Goal: Task Accomplishment & Management: Manage account settings

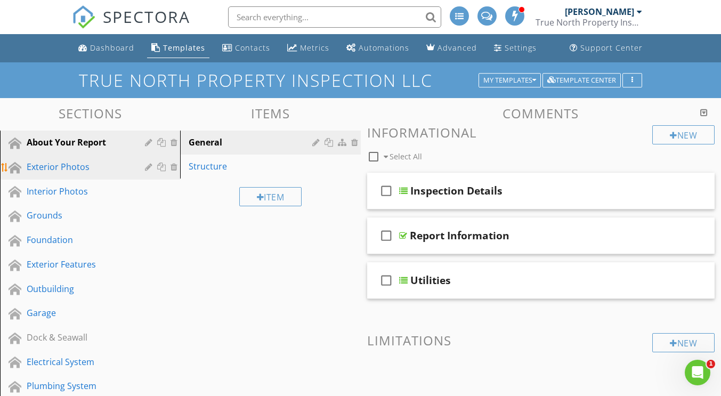
click at [47, 169] on div "Exterior Photos" at bounding box center [78, 166] width 103 height 13
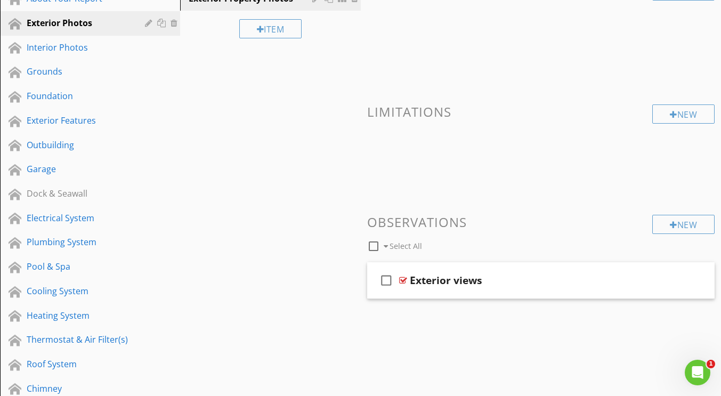
scroll to position [143, 0]
click at [401, 280] on div at bounding box center [403, 280] width 8 height 9
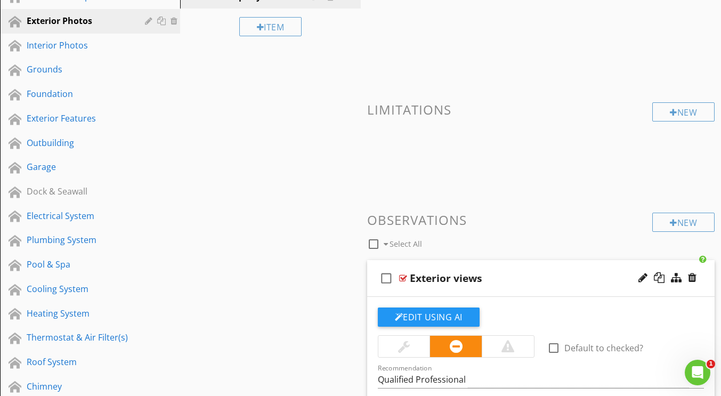
scroll to position [144, 0]
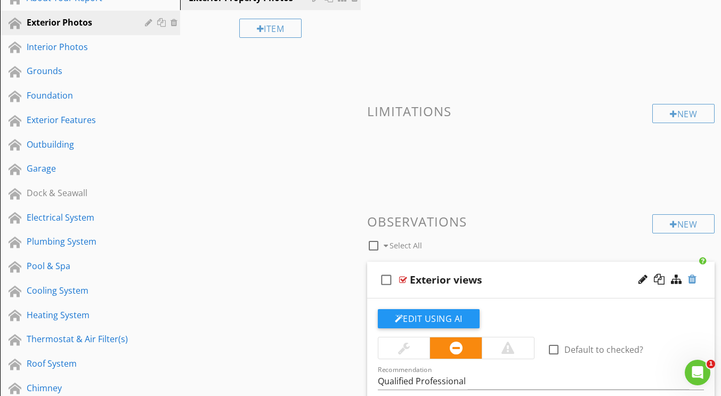
click at [693, 279] on div at bounding box center [692, 279] width 9 height 11
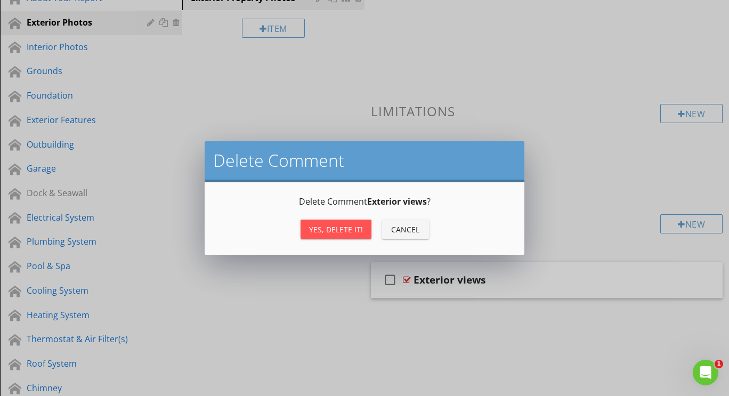
click at [343, 225] on div "Yes, Delete it!" at bounding box center [336, 229] width 54 height 11
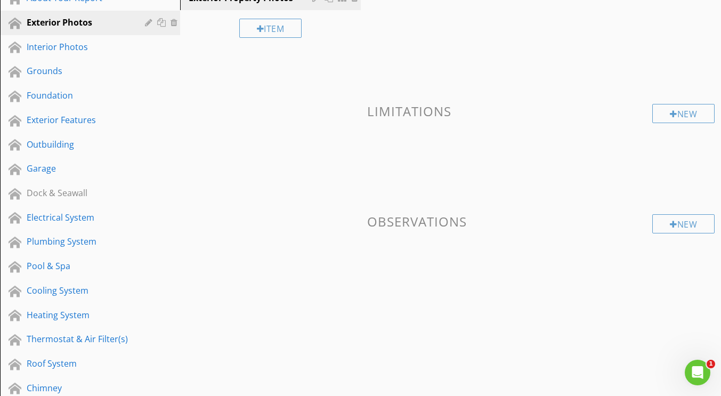
scroll to position [0, 0]
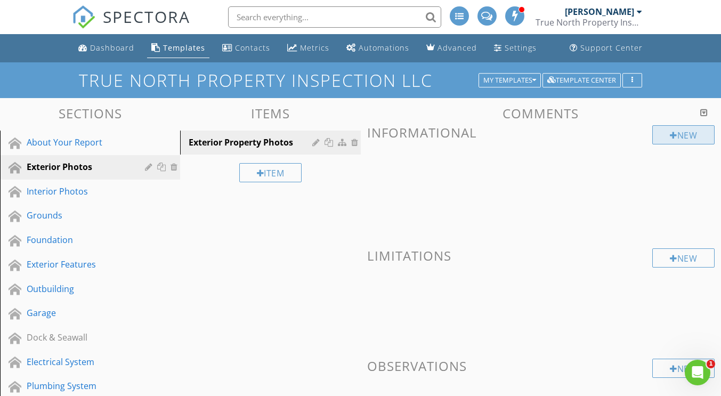
click at [664, 138] on div "New" at bounding box center [683, 134] width 62 height 19
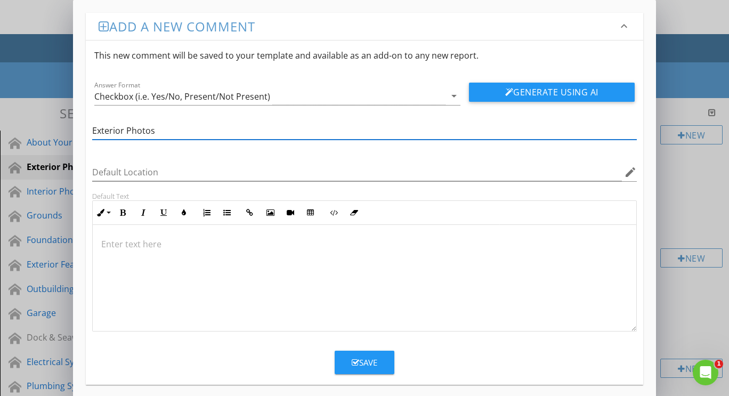
type input "Exterior Photos"
click at [354, 364] on icon "button" at bounding box center [355, 363] width 7 height 8
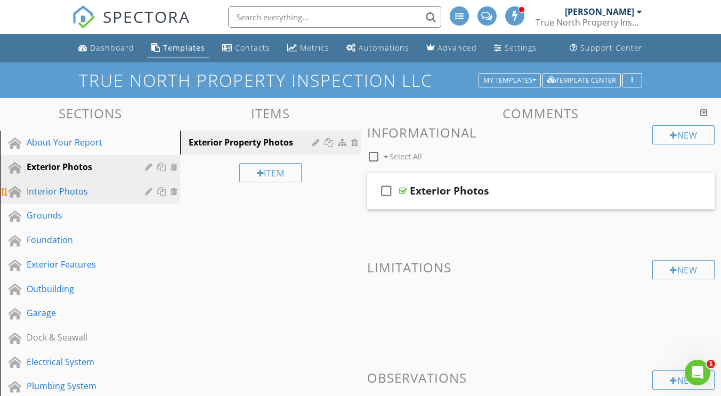
click at [61, 192] on div "Interior Photos" at bounding box center [78, 191] width 103 height 13
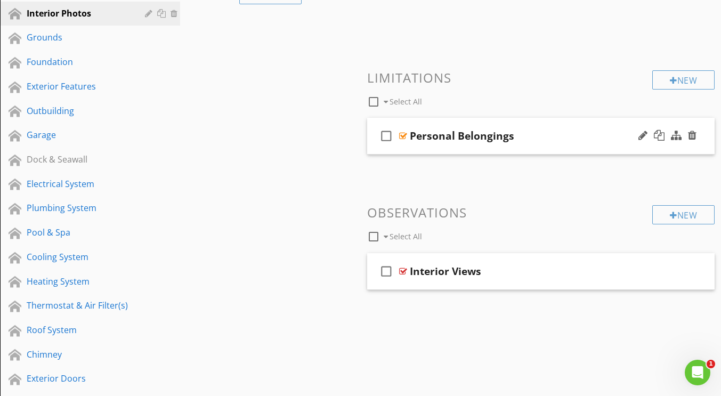
scroll to position [178, 0]
click at [694, 271] on div at bounding box center [692, 270] width 9 height 11
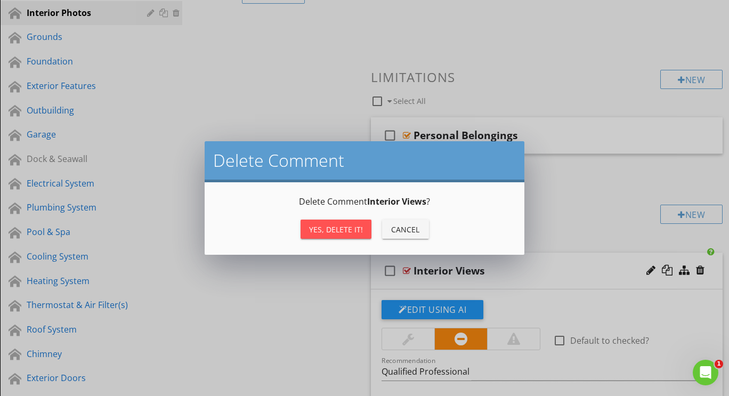
click at [324, 227] on div "Yes, Delete it!" at bounding box center [336, 229] width 54 height 11
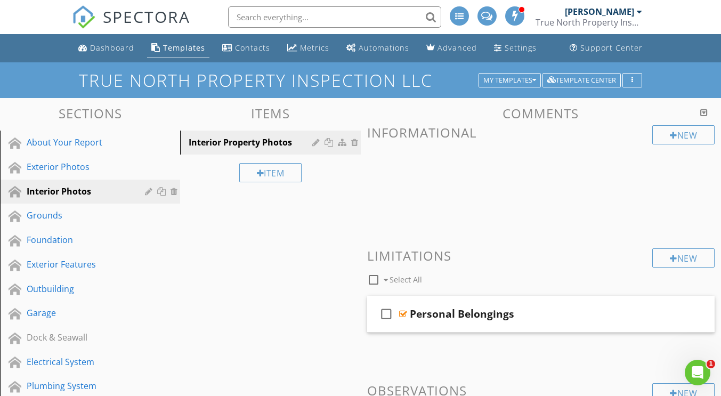
scroll to position [3, 0]
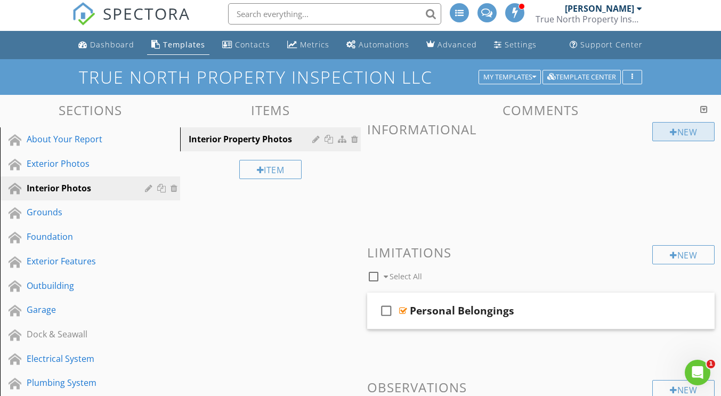
click at [679, 133] on div "New" at bounding box center [683, 131] width 62 height 19
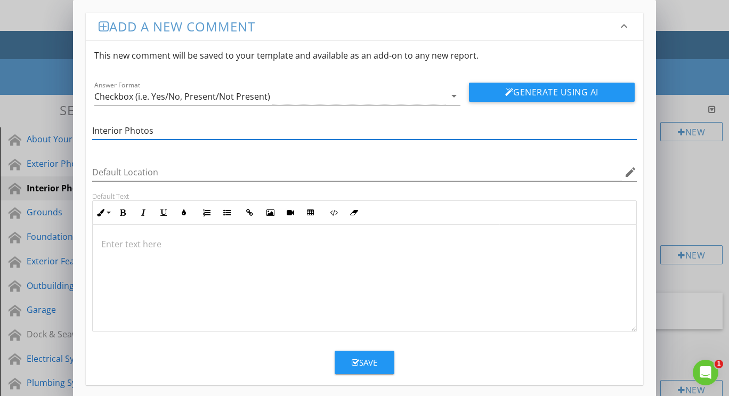
type input "Interior Photos"
click at [364, 359] on div "Save" at bounding box center [365, 362] width 26 height 12
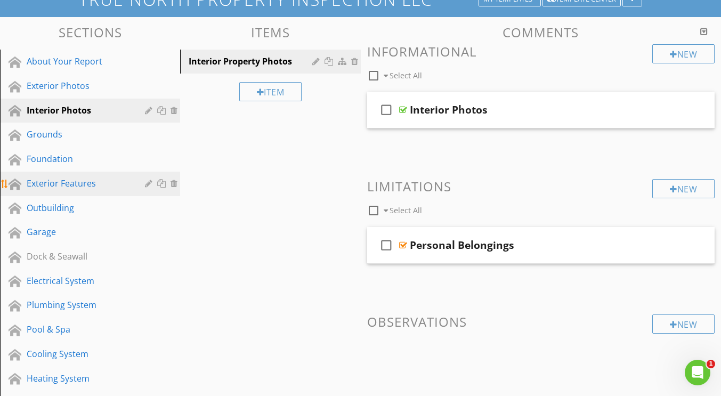
scroll to position [82, 0]
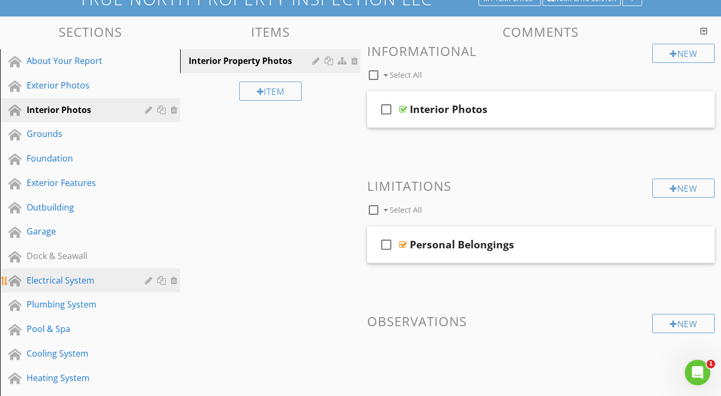
click at [55, 279] on div "Electrical System" at bounding box center [78, 280] width 103 height 13
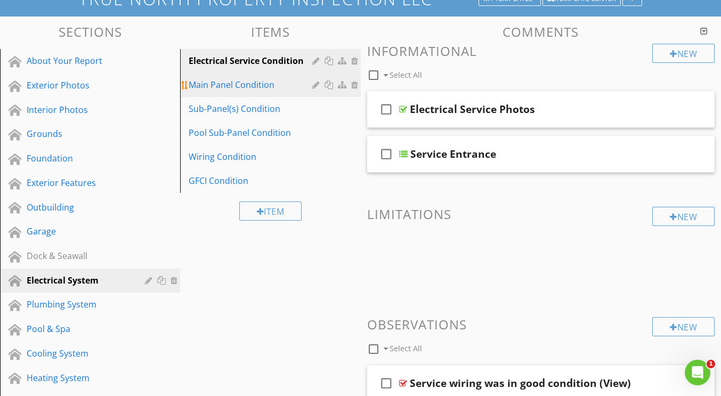
click at [234, 86] on div "Main Panel Condition" at bounding box center [252, 84] width 126 height 13
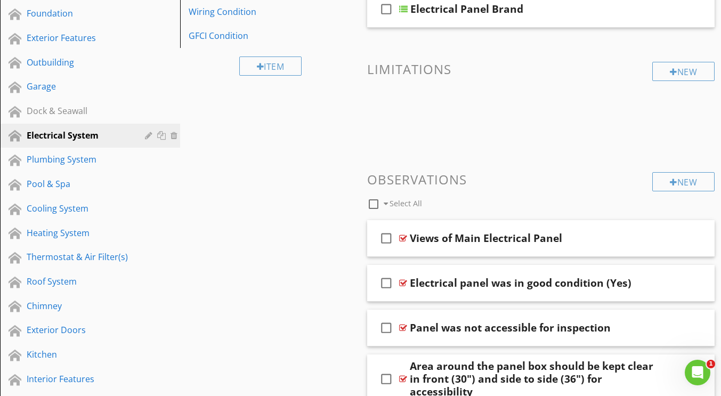
scroll to position [227, 0]
click at [691, 237] on div at bounding box center [692, 237] width 9 height 11
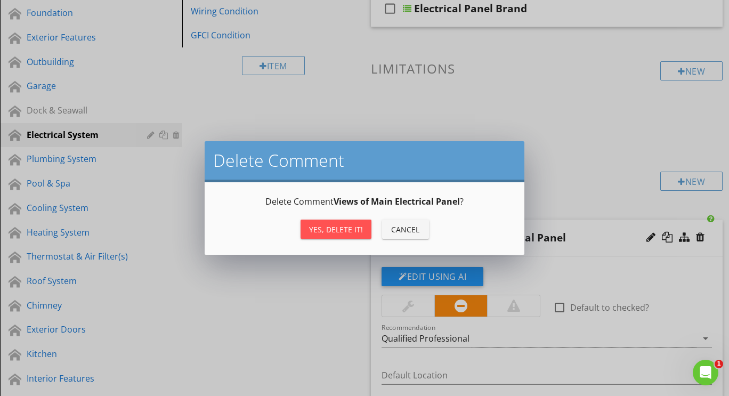
click at [341, 229] on div "Yes, Delete it!" at bounding box center [336, 229] width 54 height 11
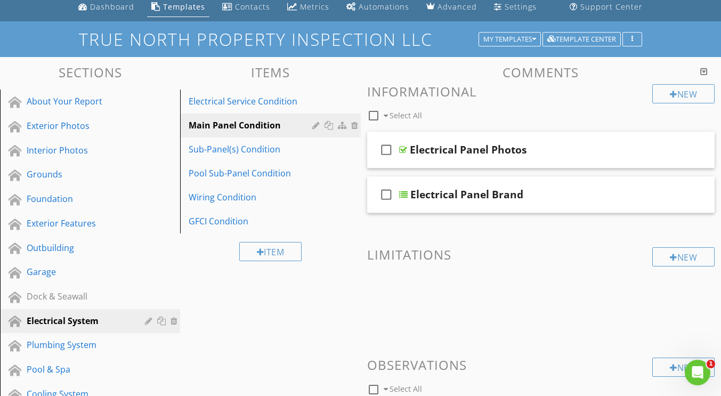
scroll to position [40, 0]
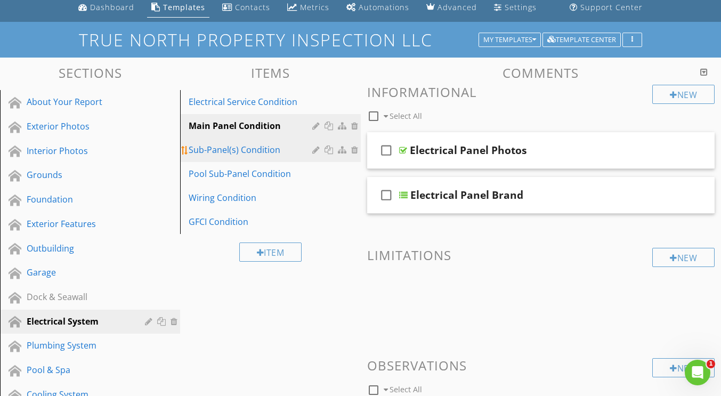
click at [231, 153] on div "Sub-Panel(s) Condition" at bounding box center [252, 149] width 126 height 13
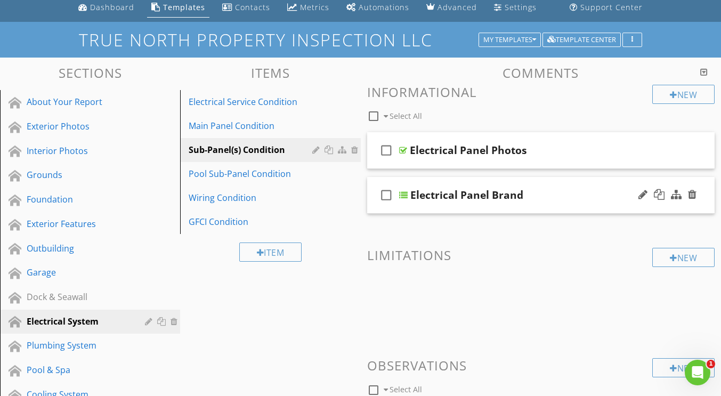
scroll to position [202, 0]
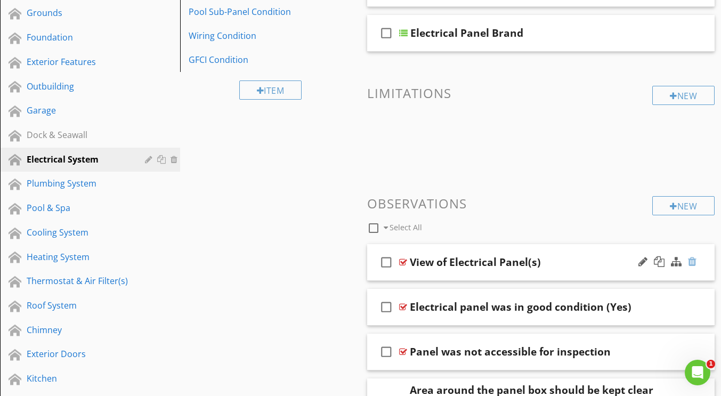
click at [694, 263] on div at bounding box center [692, 261] width 9 height 11
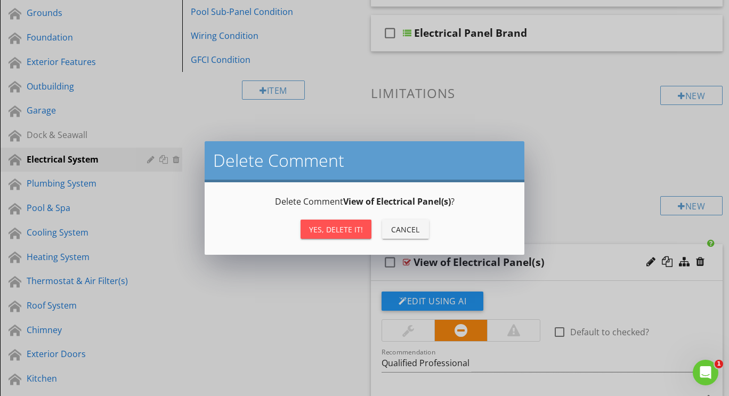
click at [331, 230] on div "Yes, Delete it!" at bounding box center [336, 229] width 54 height 11
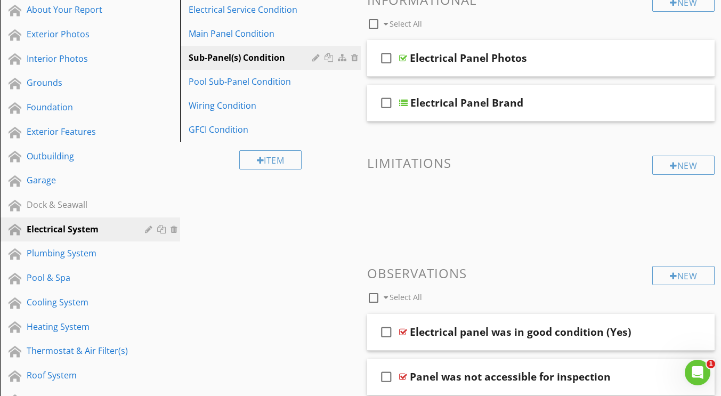
scroll to position [129, 0]
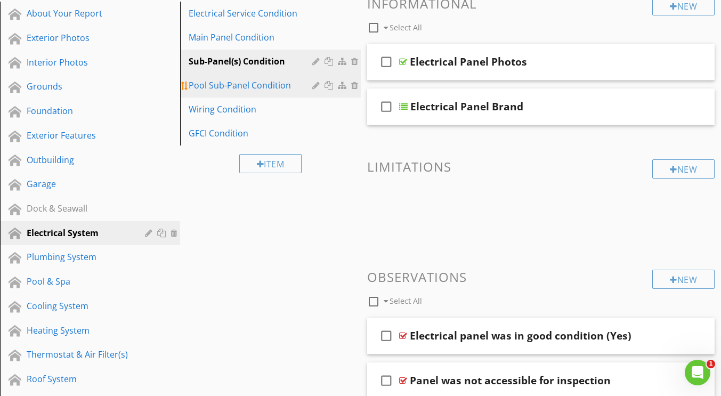
click at [225, 92] on link "Pool Sub-Panel Condition" at bounding box center [271, 85] width 177 height 23
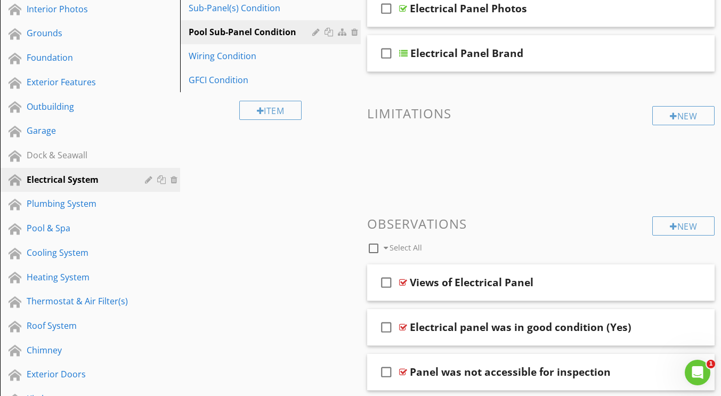
scroll to position [183, 0]
click at [693, 280] on div at bounding box center [692, 281] width 9 height 11
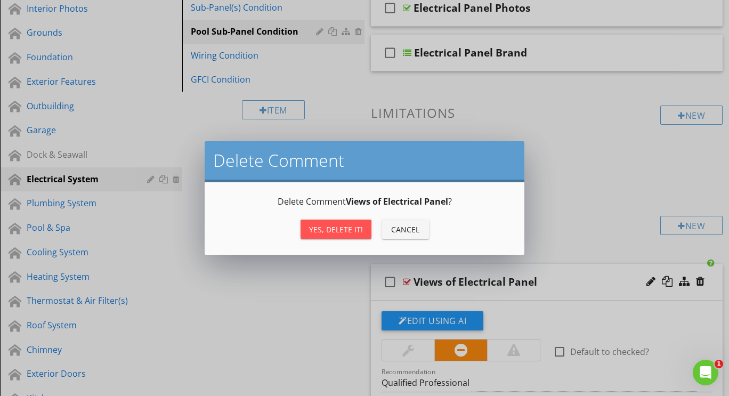
click at [323, 230] on div "Yes, Delete it!" at bounding box center [336, 229] width 54 height 11
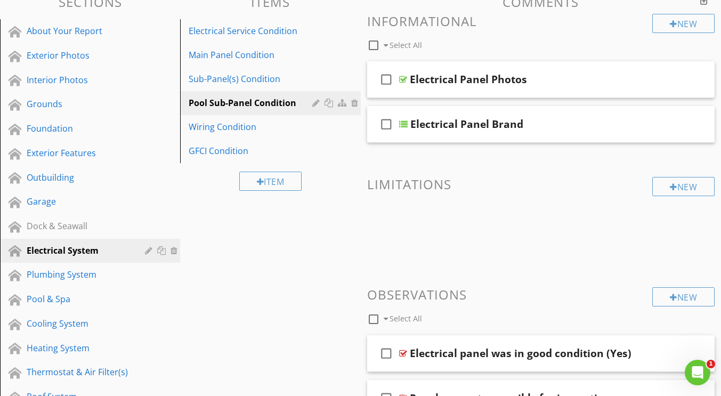
scroll to position [108, 0]
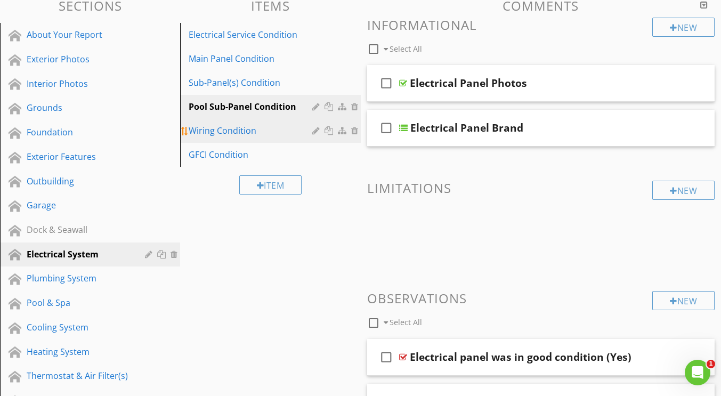
click at [207, 133] on div "Wiring Condition" at bounding box center [252, 130] width 126 height 13
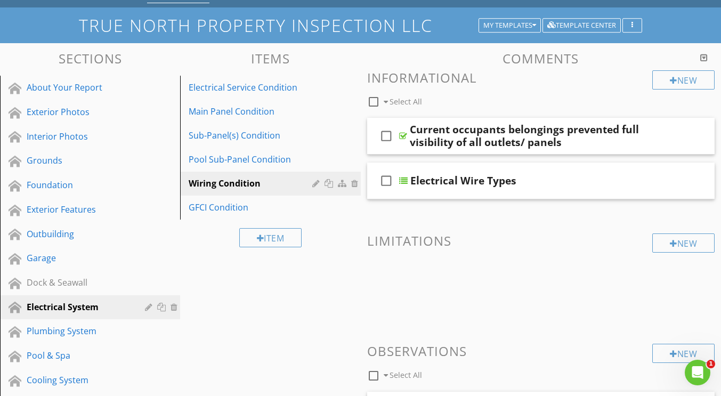
scroll to position [54, 0]
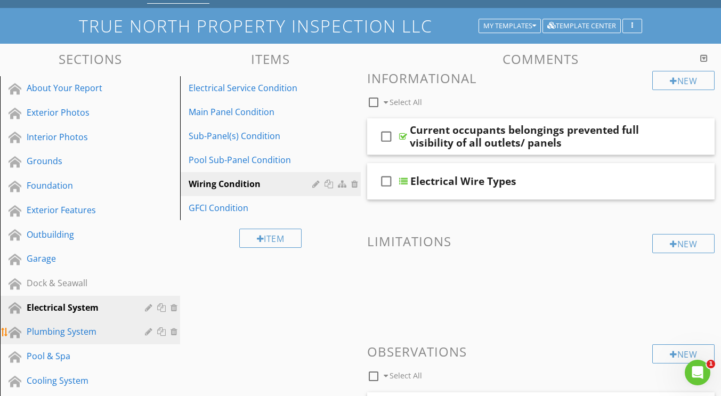
click at [56, 333] on div "Plumbing System" at bounding box center [78, 331] width 103 height 13
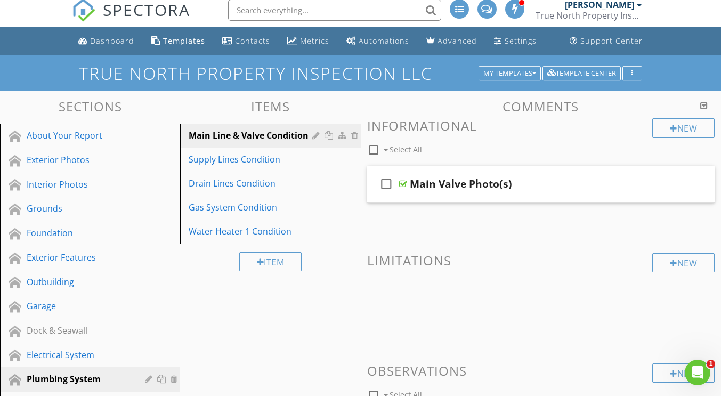
scroll to position [8, 0]
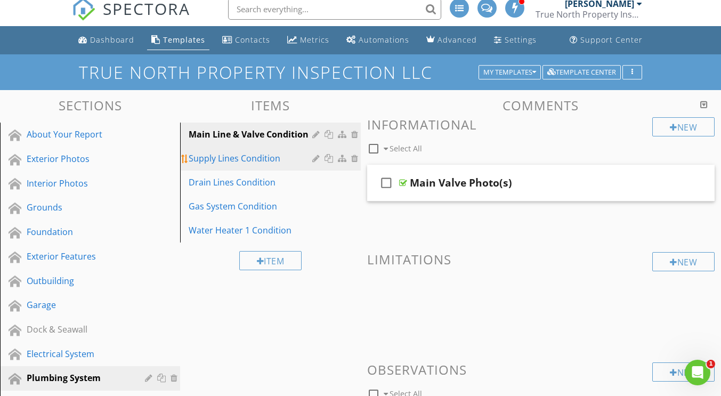
click at [238, 169] on link "Supply Lines Condition" at bounding box center [271, 158] width 177 height 23
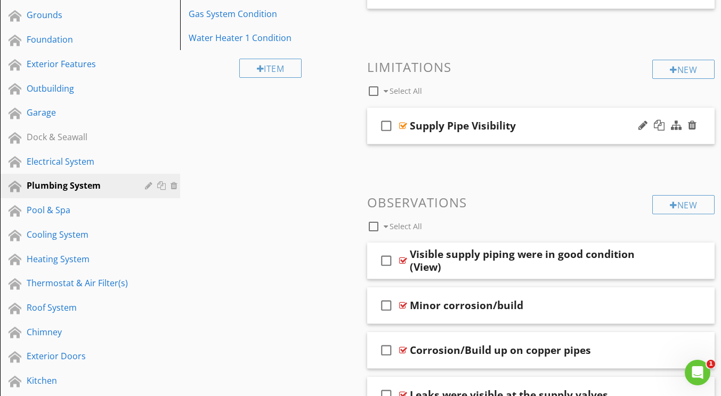
scroll to position [201, 0]
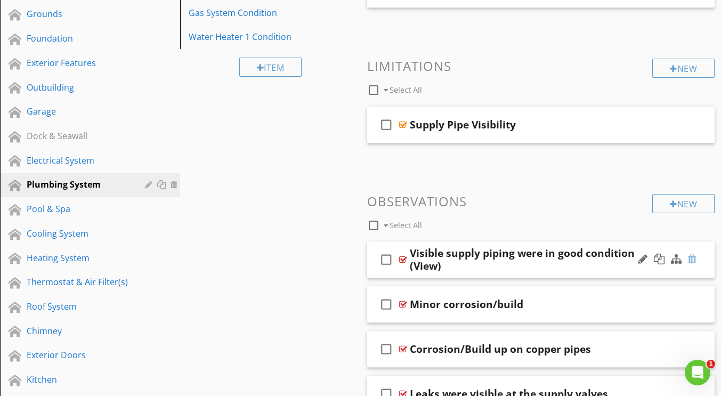
click at [690, 261] on div at bounding box center [692, 259] width 9 height 11
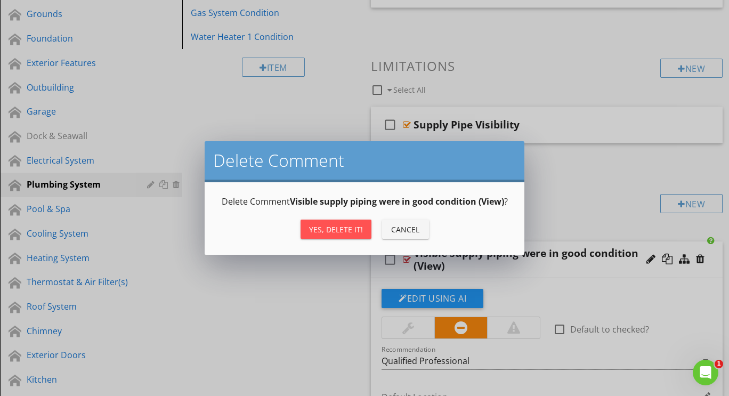
click at [347, 228] on div "Yes, Delete it!" at bounding box center [336, 229] width 54 height 11
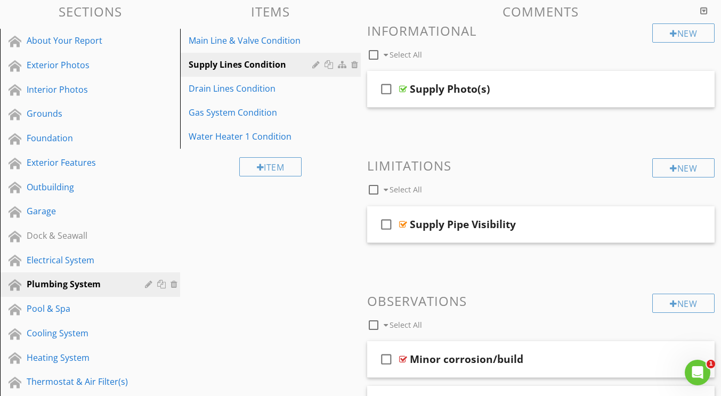
scroll to position [101, 0]
click at [219, 90] on div "Drain Lines Condition" at bounding box center [252, 89] width 126 height 13
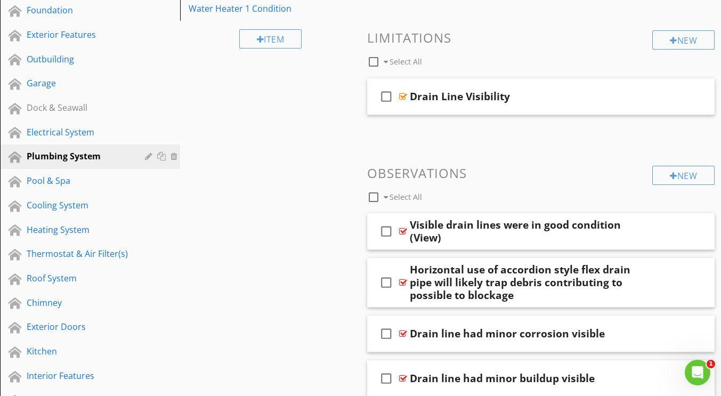
scroll to position [231, 0]
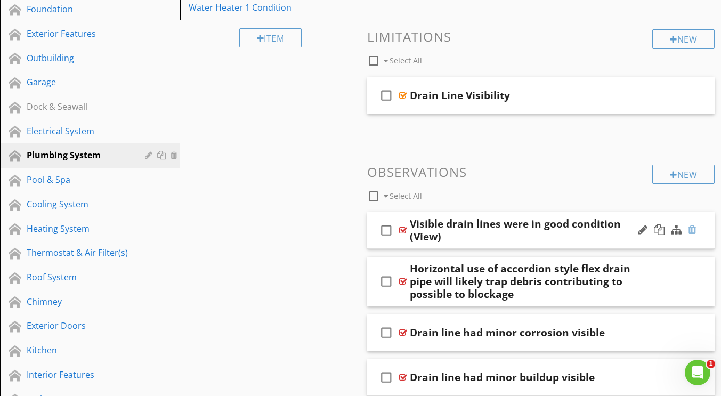
click at [694, 230] on div at bounding box center [692, 229] width 9 height 11
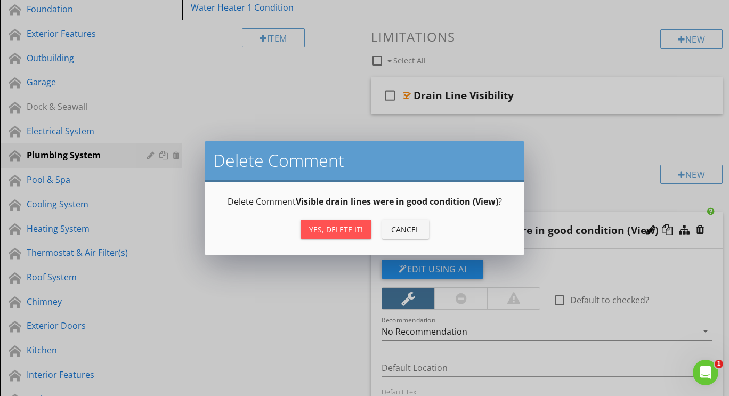
click at [350, 232] on div "Yes, Delete it!" at bounding box center [336, 229] width 54 height 11
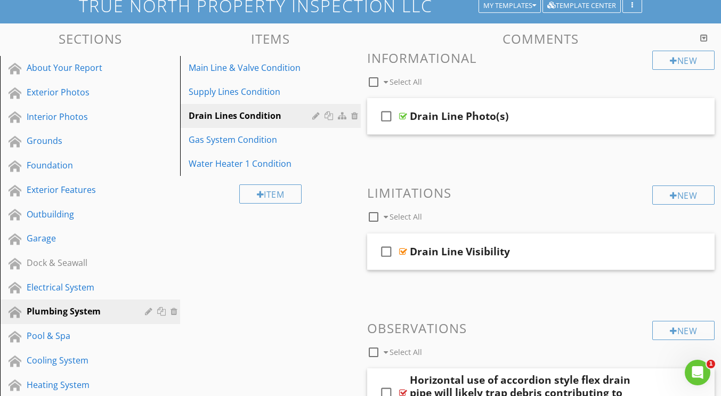
scroll to position [70, 0]
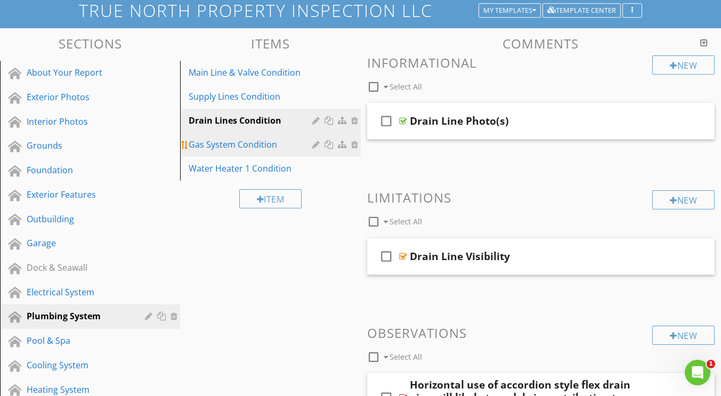
click at [206, 147] on div "Gas System Condition" at bounding box center [252, 144] width 126 height 13
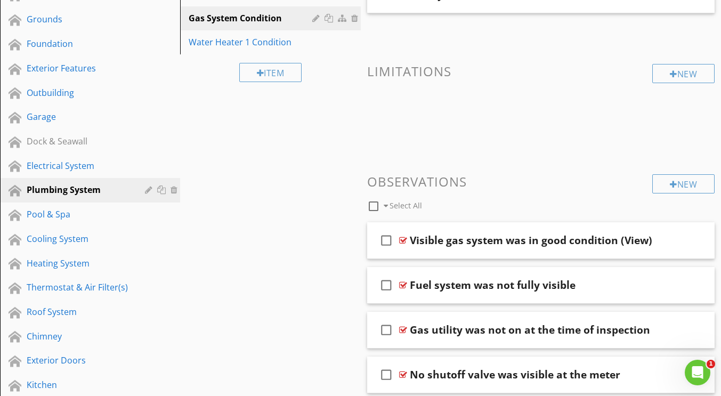
scroll to position [196, 0]
click at [543, 223] on div "check_box_outline_blank Visible gas system was in good condition (View)" at bounding box center [541, 241] width 348 height 37
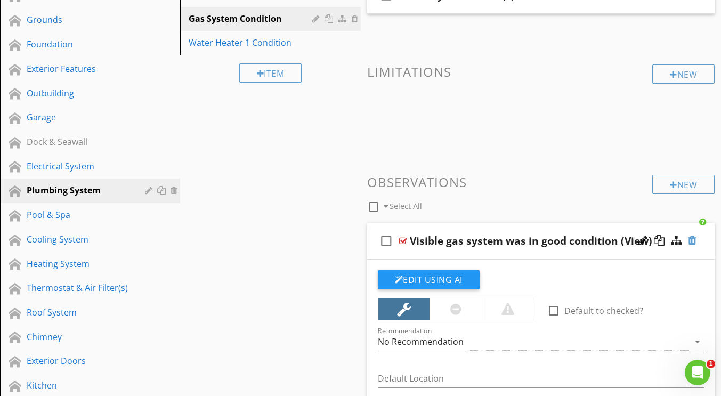
click at [691, 240] on div at bounding box center [692, 240] width 9 height 11
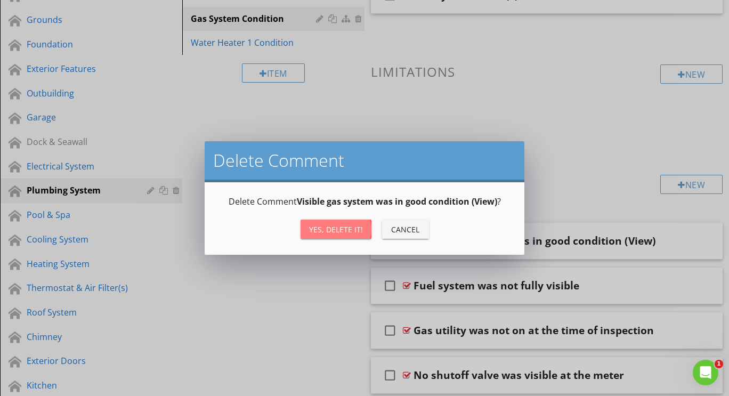
click at [349, 233] on div "Yes, Delete it!" at bounding box center [336, 229] width 54 height 11
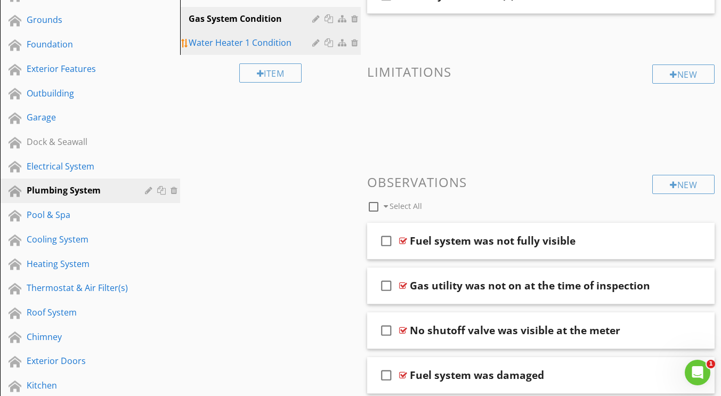
click at [220, 46] on div "Water Heater 1 Condition" at bounding box center [252, 42] width 126 height 13
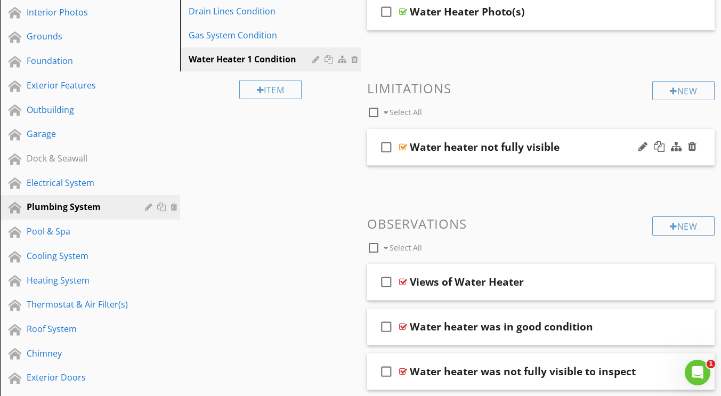
scroll to position [180, 0]
click at [694, 284] on div at bounding box center [692, 280] width 9 height 11
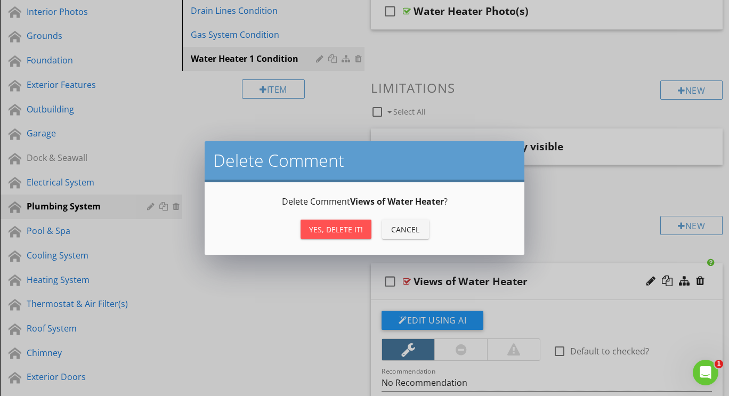
click at [338, 229] on div "Yes, Delete it!" at bounding box center [336, 229] width 54 height 11
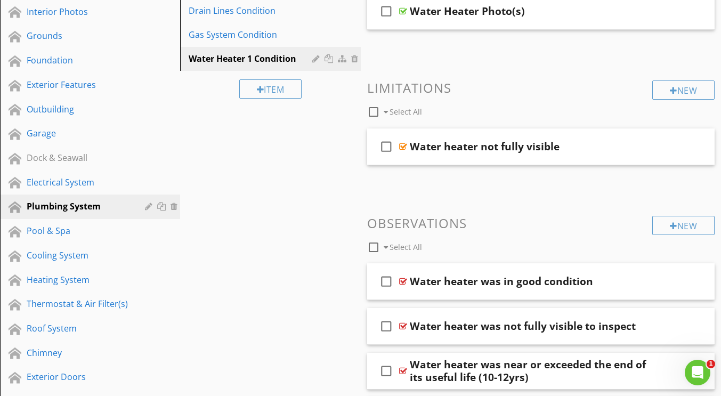
scroll to position [227, 0]
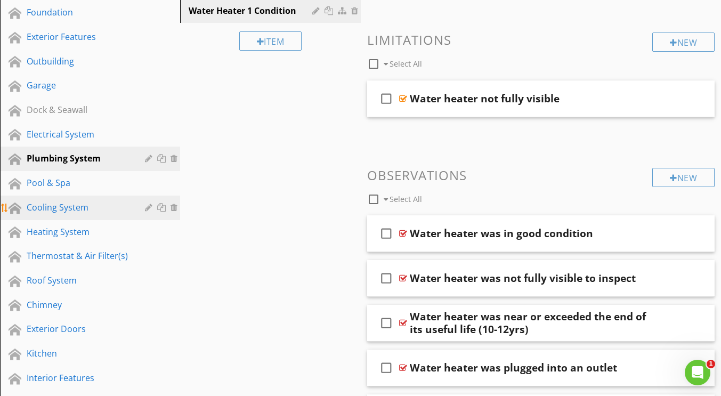
click at [64, 208] on div "Cooling System" at bounding box center [78, 207] width 103 height 13
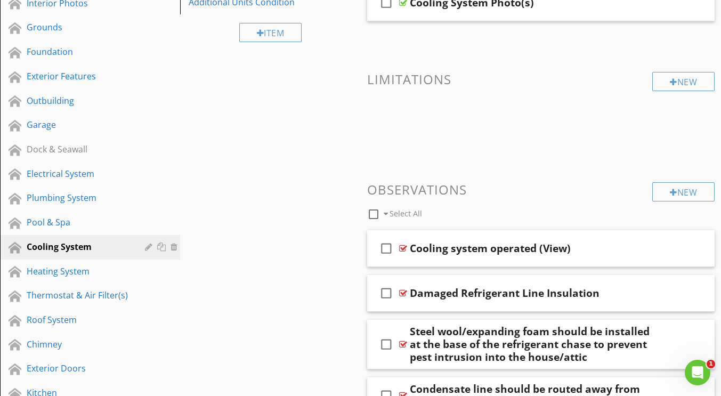
scroll to position [189, 0]
click at [693, 248] on div at bounding box center [692, 247] width 9 height 11
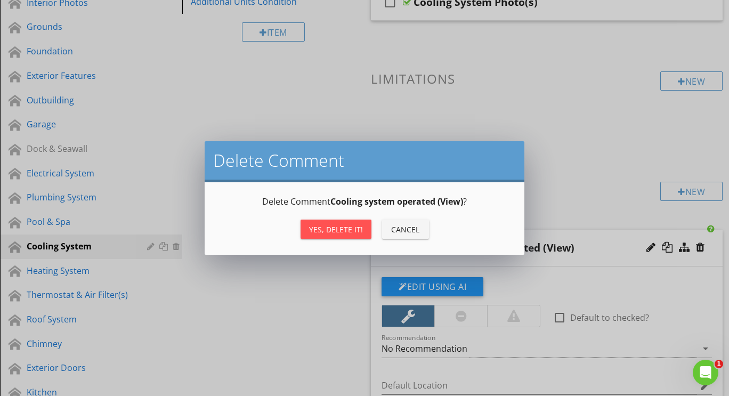
click at [341, 224] on div "Yes, Delete it!" at bounding box center [336, 229] width 54 height 11
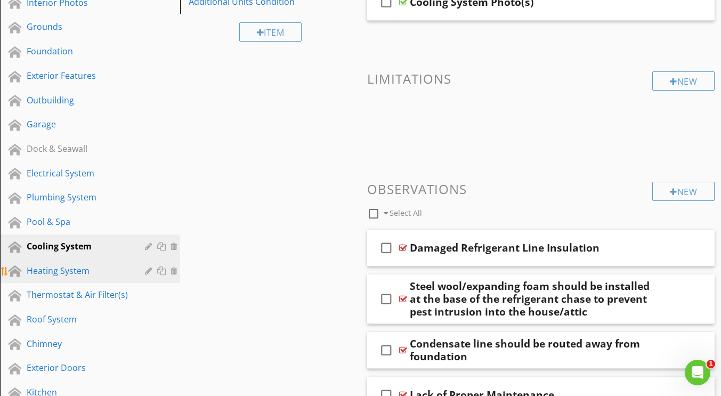
click at [57, 272] on div "Heating System" at bounding box center [78, 270] width 103 height 13
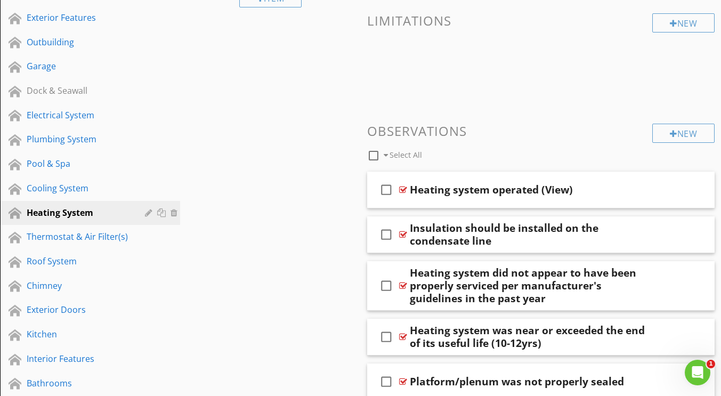
scroll to position [247, 0]
click at [694, 190] on div at bounding box center [692, 188] width 9 height 11
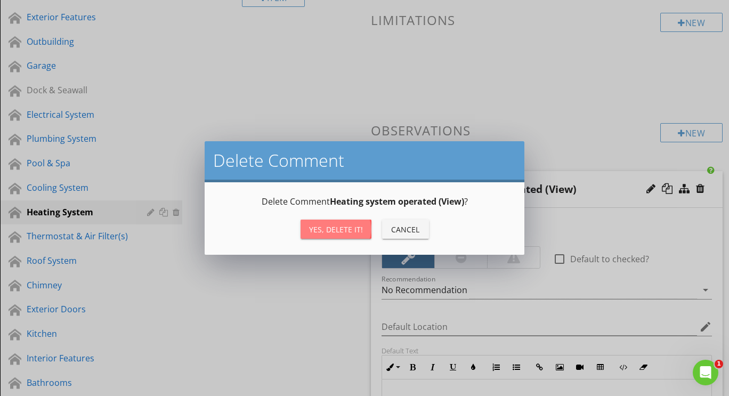
click at [338, 223] on button "Yes, Delete it!" at bounding box center [335, 228] width 71 height 19
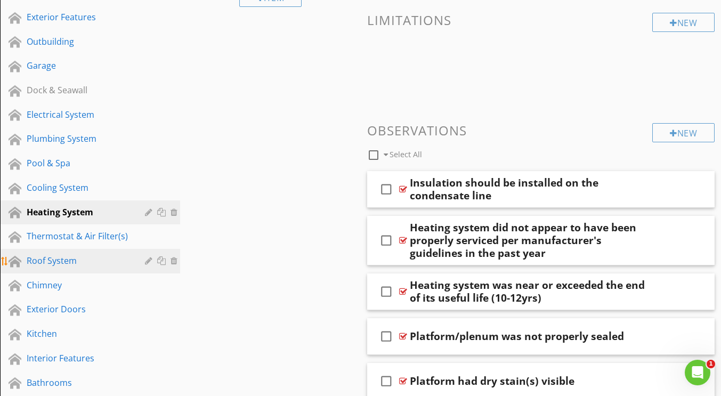
click at [60, 263] on div "Roof System" at bounding box center [78, 260] width 103 height 13
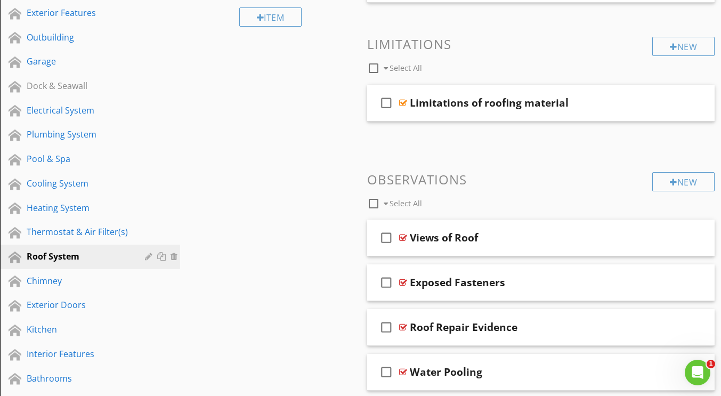
scroll to position [253, 0]
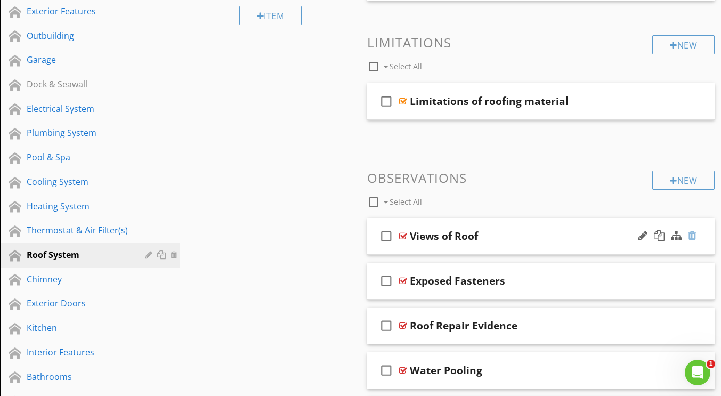
click at [691, 238] on div at bounding box center [692, 235] width 9 height 11
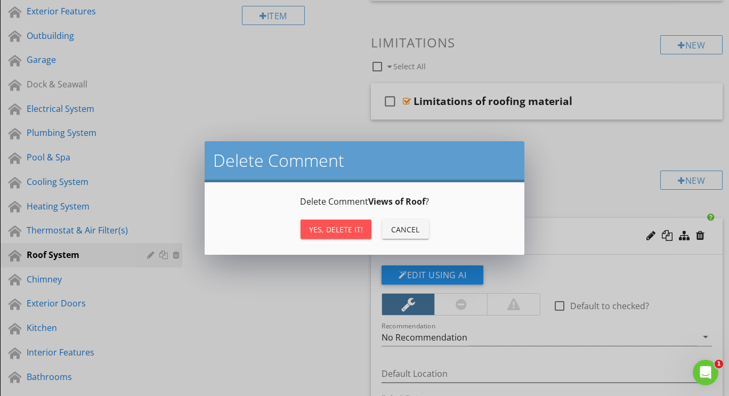
click at [349, 225] on div "Yes, Delete it!" at bounding box center [336, 229] width 54 height 11
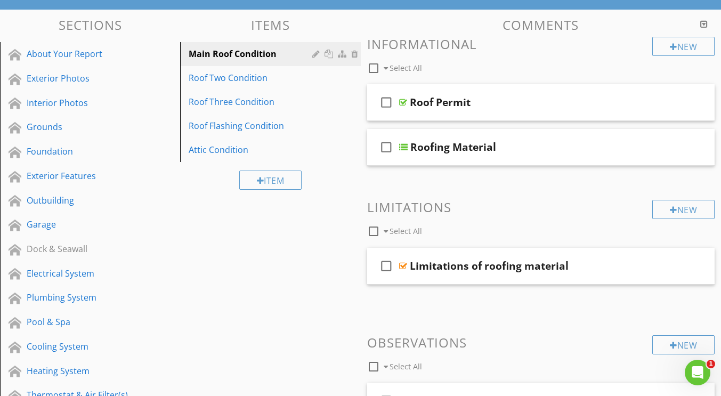
scroll to position [88, 0]
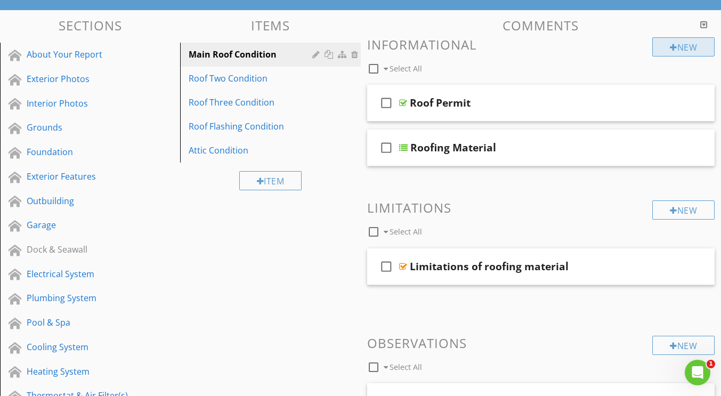
click at [665, 47] on div "New" at bounding box center [683, 46] width 62 height 19
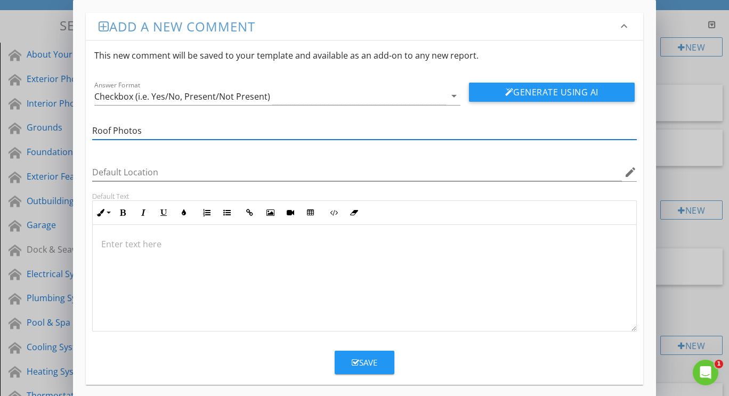
type input "Roof Photos"
click at [348, 362] on button "Save" at bounding box center [365, 362] width 60 height 23
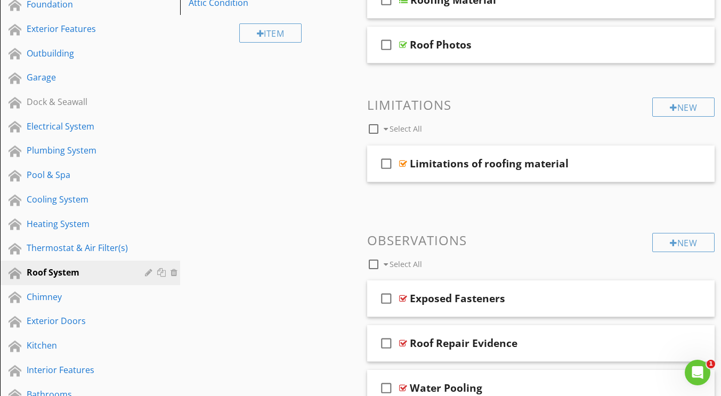
scroll to position [237, 0]
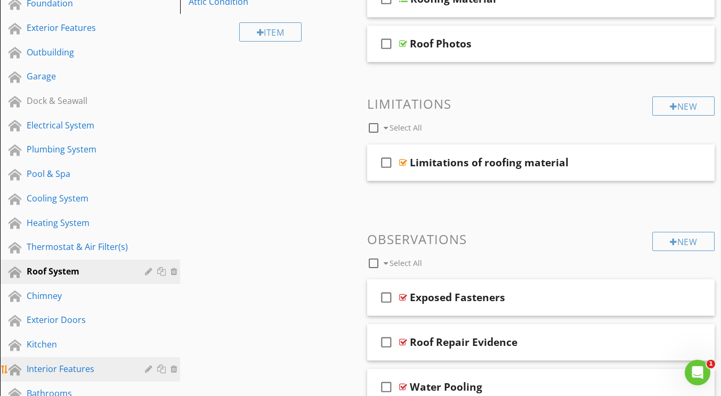
click at [54, 368] on div "Interior Features" at bounding box center [78, 368] width 103 height 13
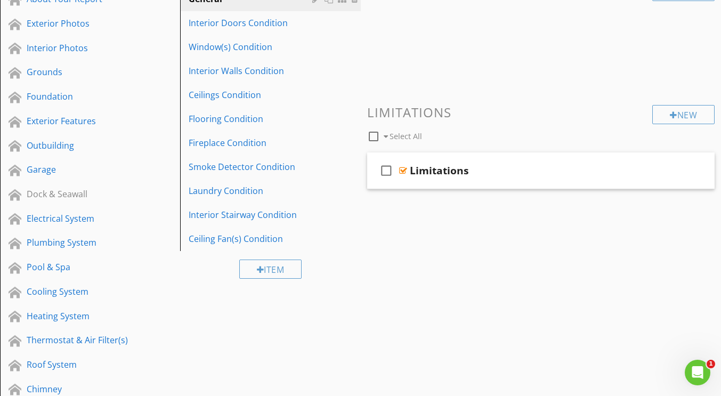
scroll to position [143, 0]
click at [212, 31] on link "Interior Doors Condition" at bounding box center [271, 23] width 177 height 23
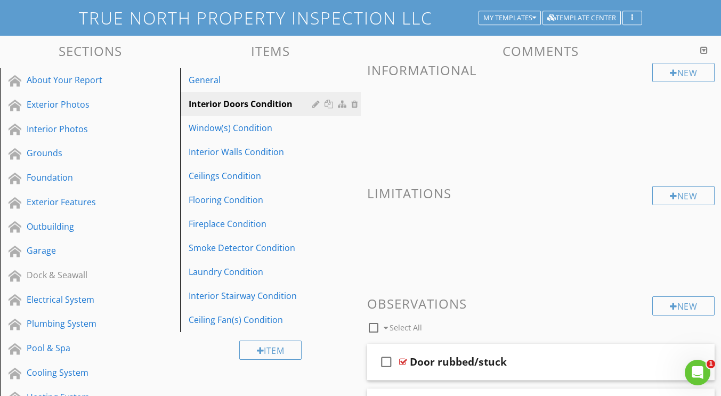
scroll to position [134, 0]
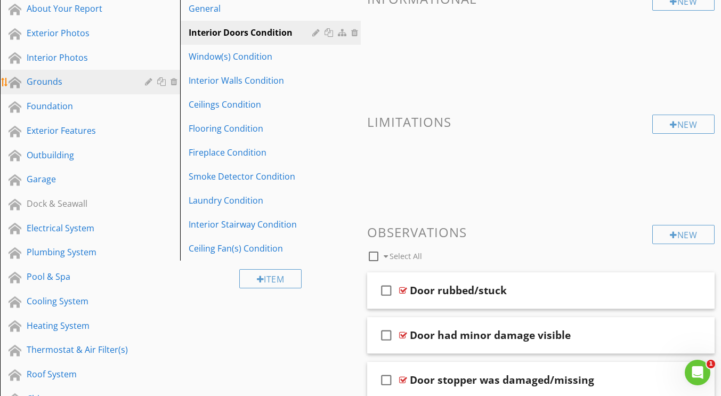
click at [42, 90] on link "Grounds" at bounding box center [91, 82] width 177 height 25
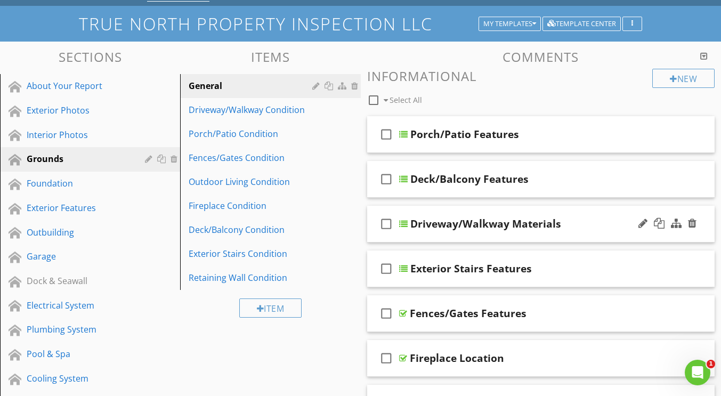
scroll to position [55, 0]
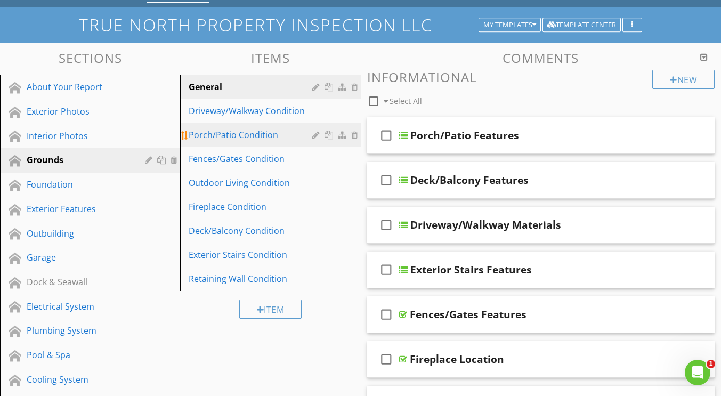
click at [210, 146] on link "Porch/Patio Condition" at bounding box center [271, 134] width 177 height 23
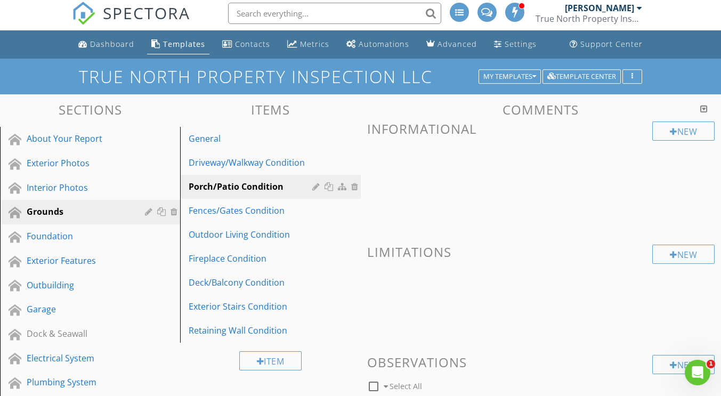
scroll to position [0, 0]
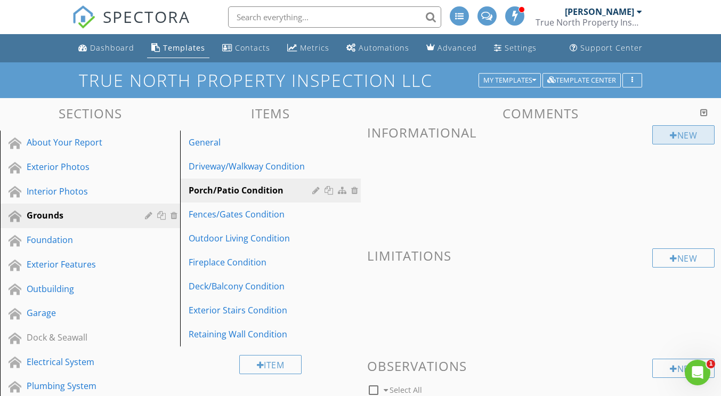
click at [672, 135] on div at bounding box center [673, 135] width 7 height 9
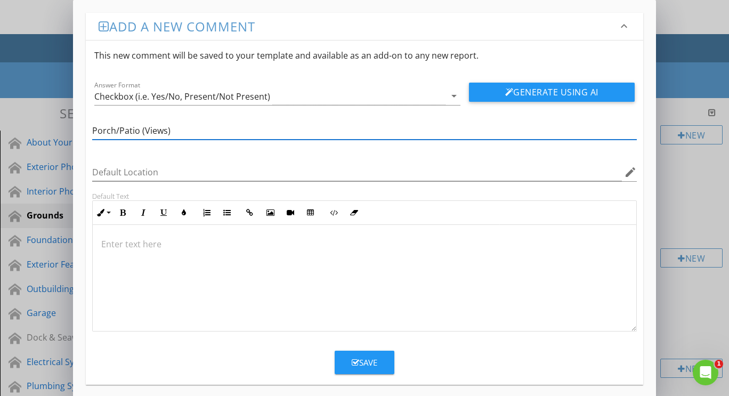
type input "Porch/Patio (Views)"
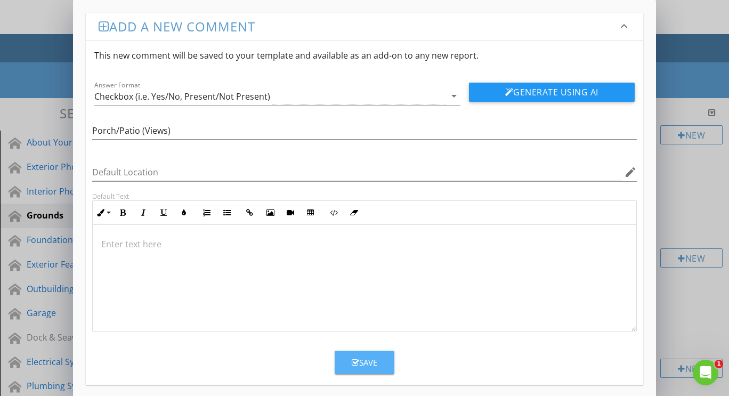
click at [369, 364] on div "Save" at bounding box center [365, 362] width 26 height 12
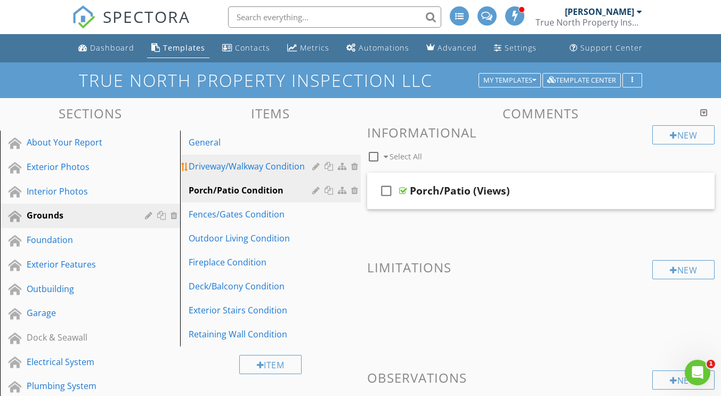
click at [241, 165] on div "Driveway/Walkway Condition" at bounding box center [252, 166] width 126 height 13
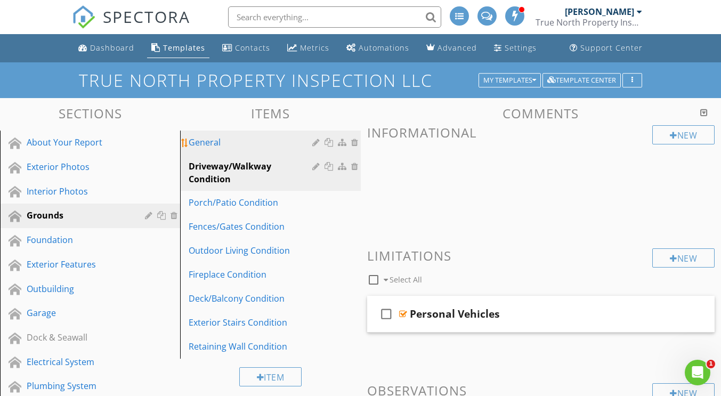
click at [207, 142] on div "General" at bounding box center [252, 142] width 126 height 13
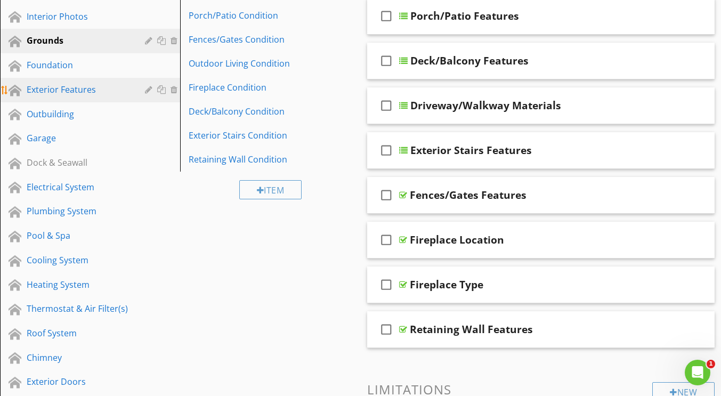
scroll to position [175, 0]
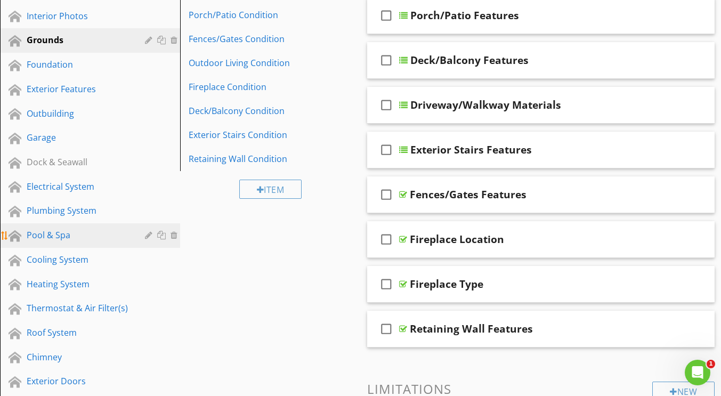
click at [50, 231] on div "Pool & Spa" at bounding box center [78, 235] width 103 height 13
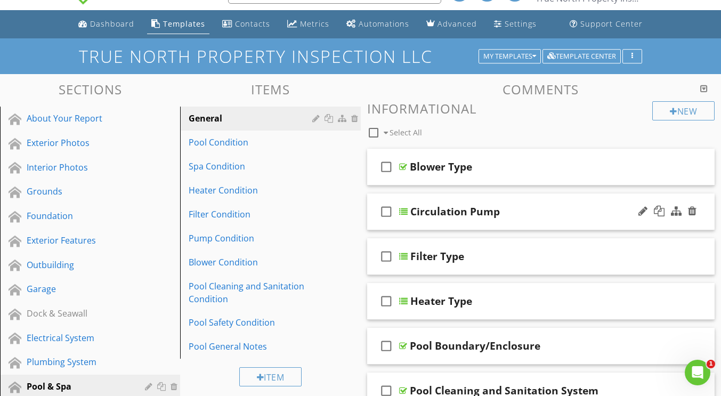
scroll to position [23, 0]
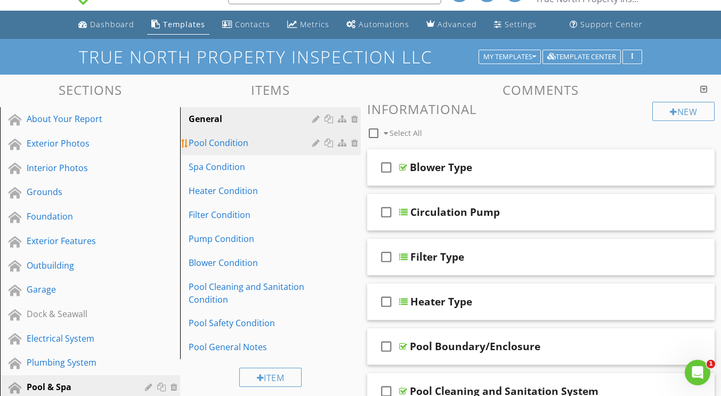
click at [218, 151] on link "Pool Condition" at bounding box center [271, 142] width 177 height 23
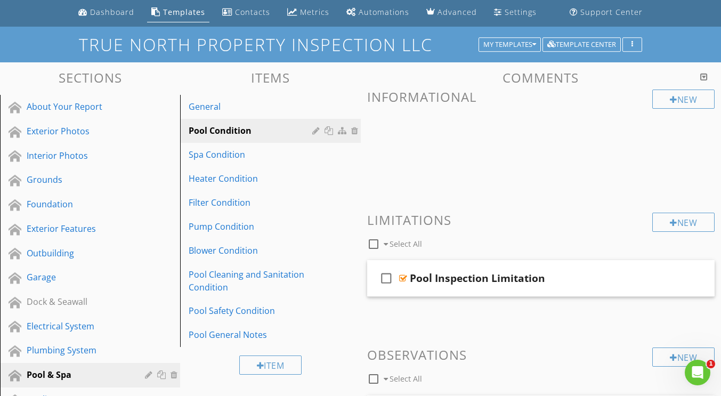
scroll to position [34, 0]
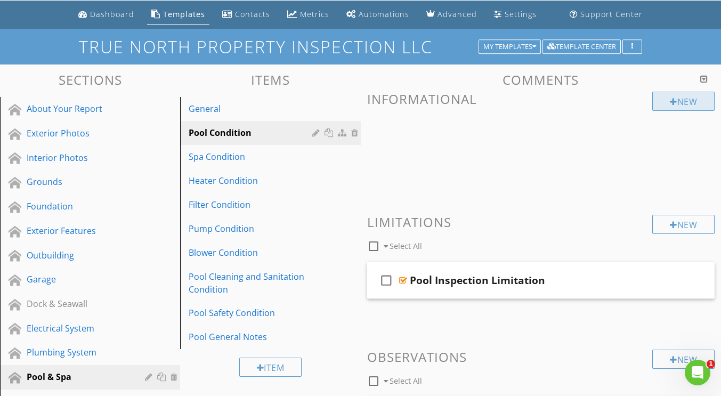
click at [670, 104] on div at bounding box center [673, 101] width 7 height 9
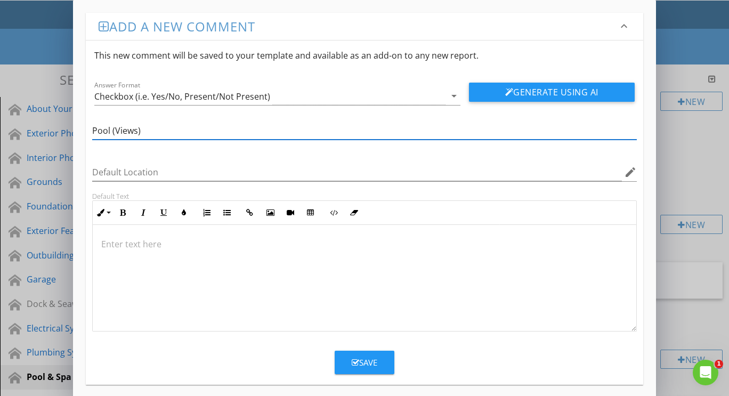
type input "Pool (Views)"
click at [362, 358] on div "Save" at bounding box center [365, 362] width 26 height 12
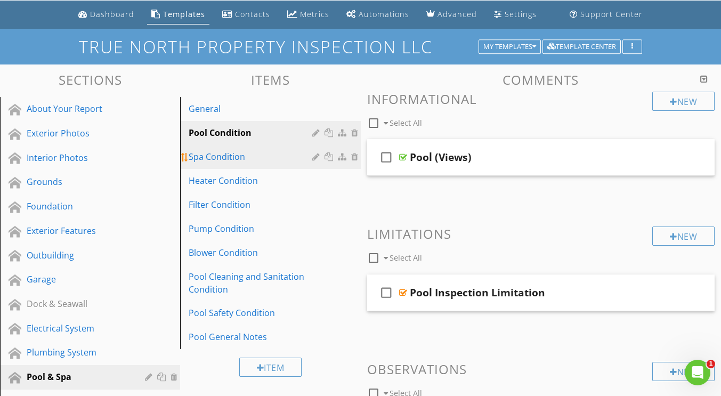
click at [208, 162] on div "Spa Condition" at bounding box center [252, 156] width 126 height 13
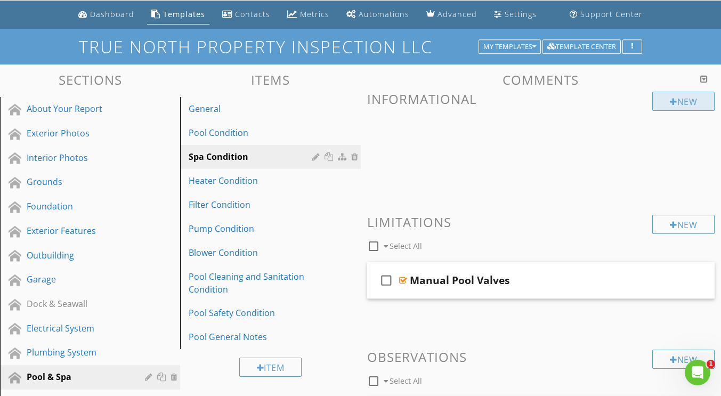
click at [681, 98] on div "New" at bounding box center [683, 101] width 62 height 19
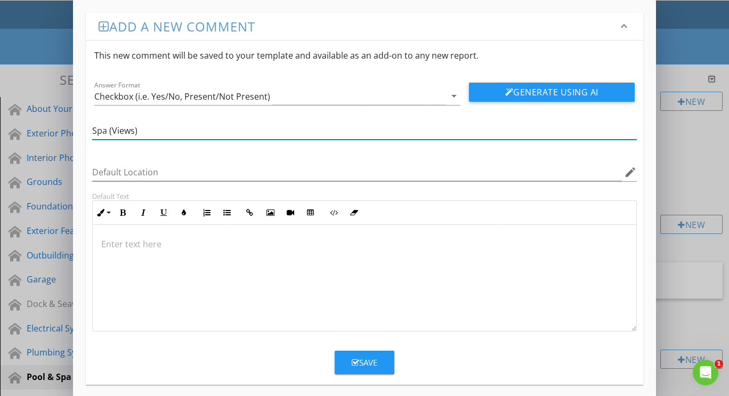
type input "Spa (Views)"
click at [365, 361] on div "Save" at bounding box center [365, 362] width 26 height 12
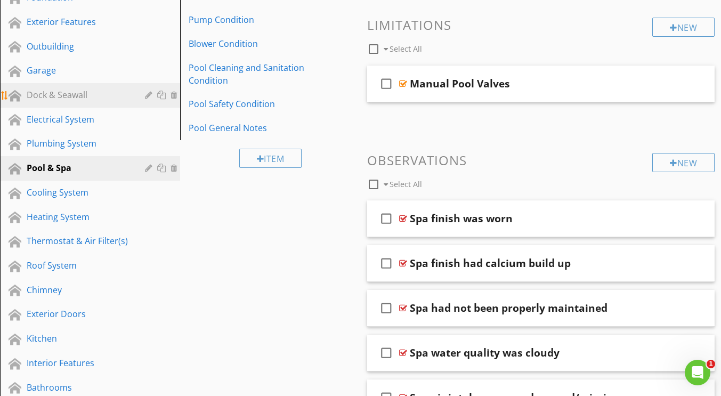
scroll to position [243, 0]
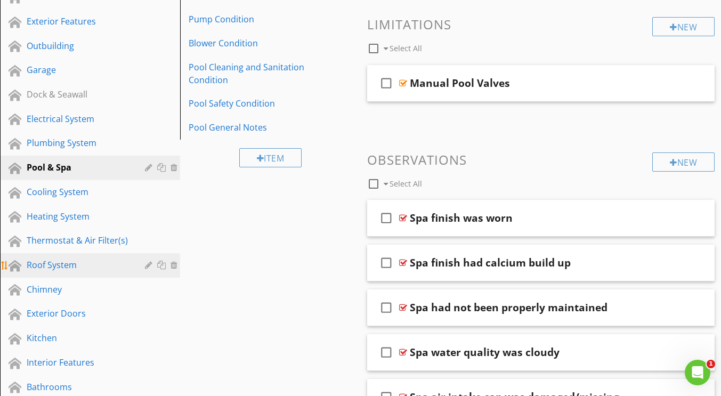
click at [52, 267] on div "Roof System" at bounding box center [78, 264] width 103 height 13
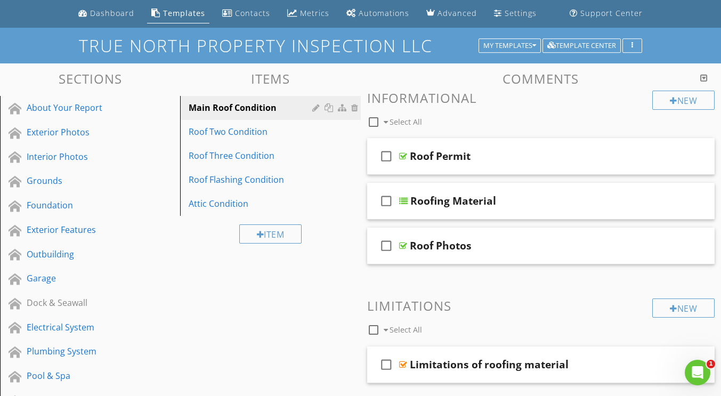
scroll to position [34, 0]
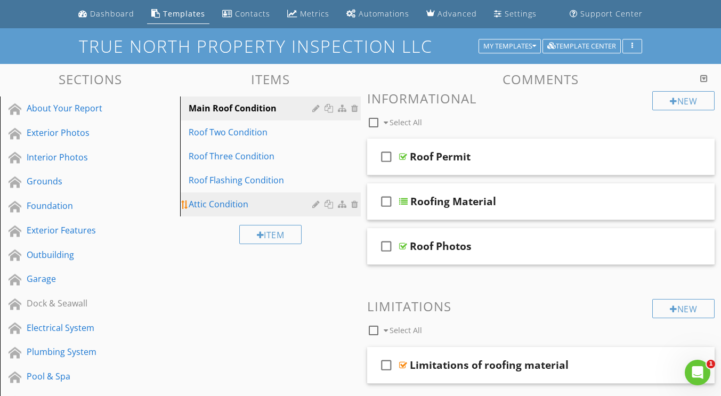
click at [215, 205] on div "Attic Condition" at bounding box center [252, 204] width 126 height 13
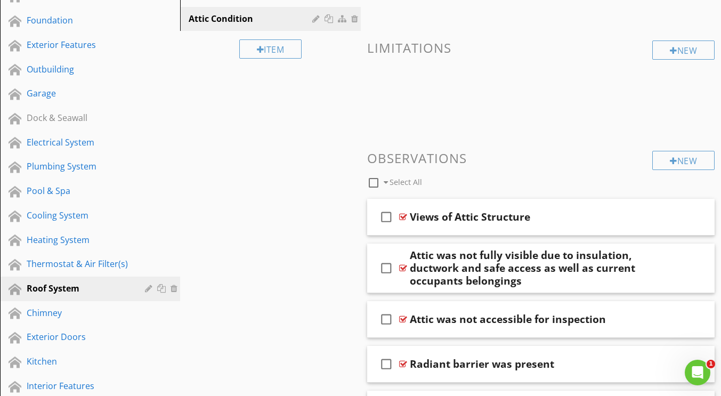
scroll to position [234, 0]
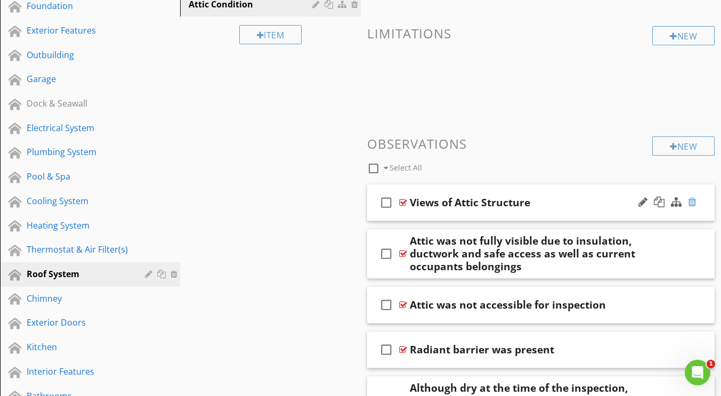
click at [691, 200] on div at bounding box center [692, 202] width 9 height 11
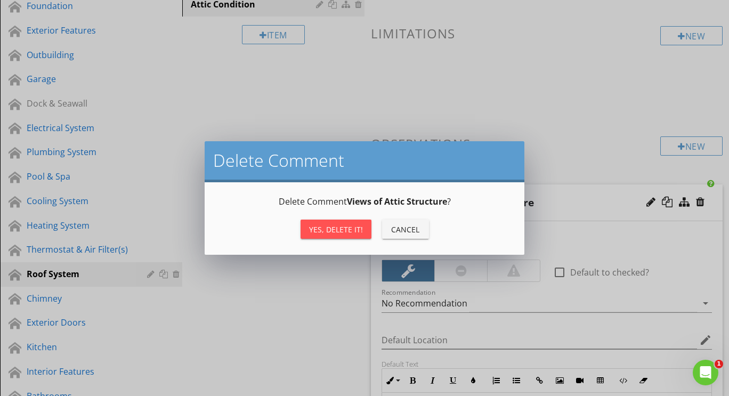
click at [354, 226] on div "Yes, Delete it!" at bounding box center [336, 229] width 54 height 11
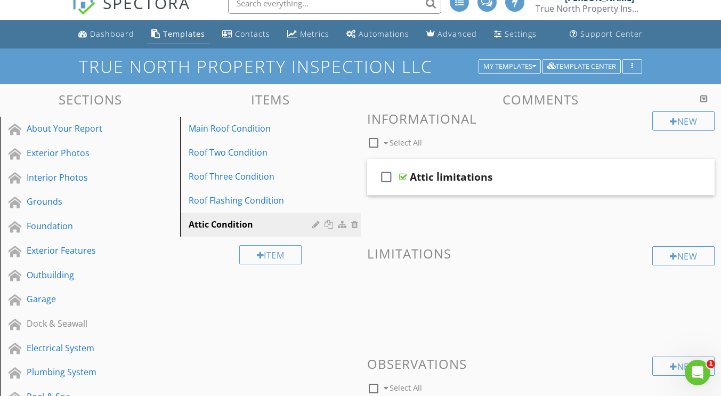
scroll to position [0, 0]
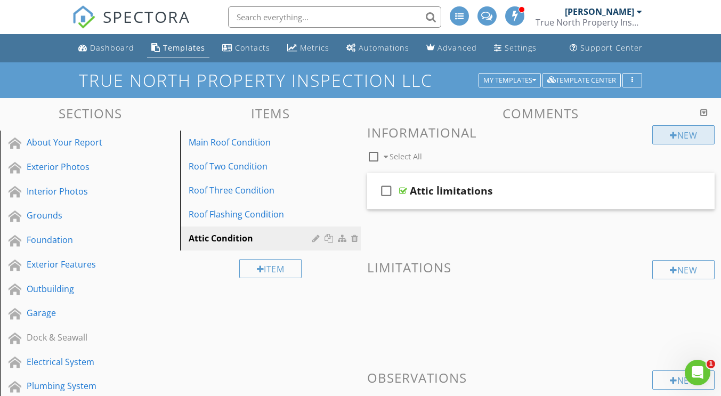
click at [671, 134] on div at bounding box center [673, 135] width 7 height 9
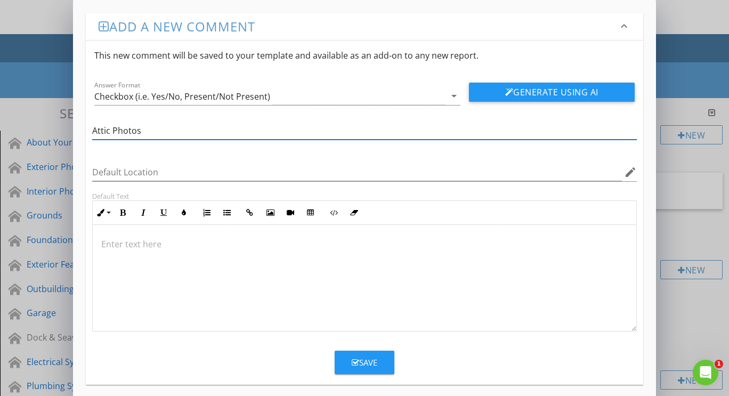
type input "Attic Photos"
click at [365, 362] on div "Save" at bounding box center [365, 362] width 26 height 12
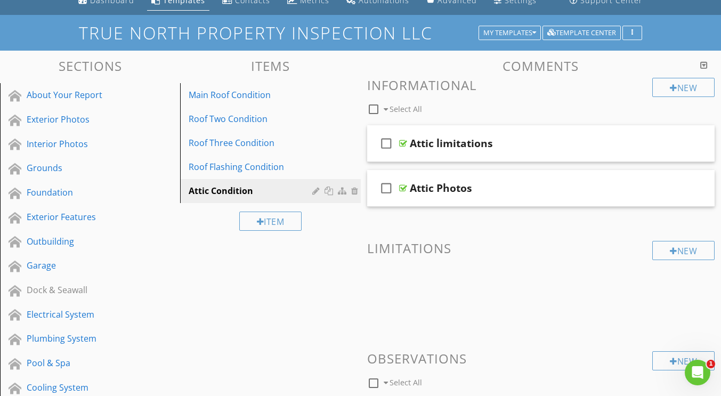
scroll to position [50, 0]
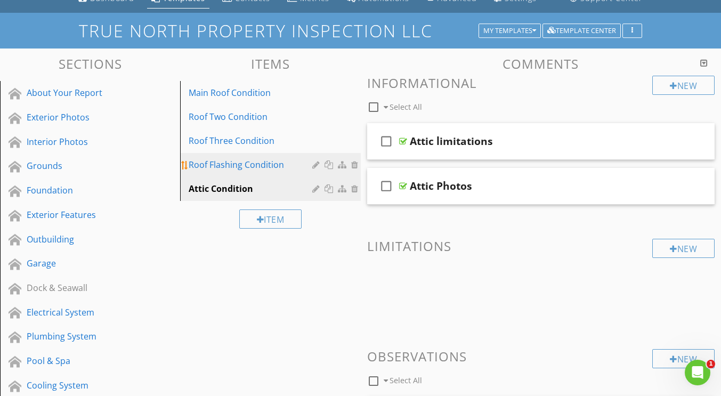
click at [243, 165] on div "Roof Flashing Condition" at bounding box center [252, 164] width 126 height 13
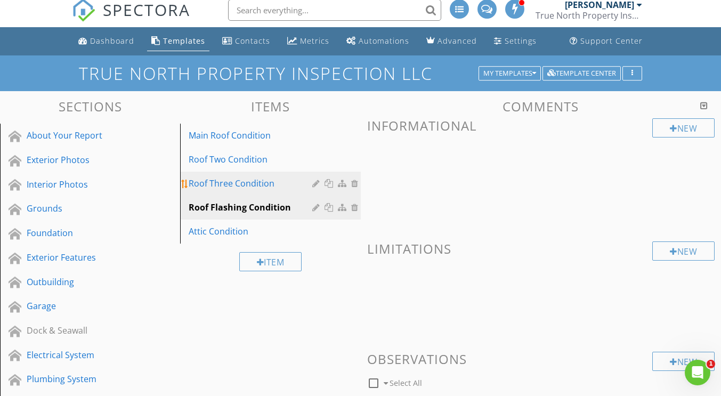
scroll to position [4, 0]
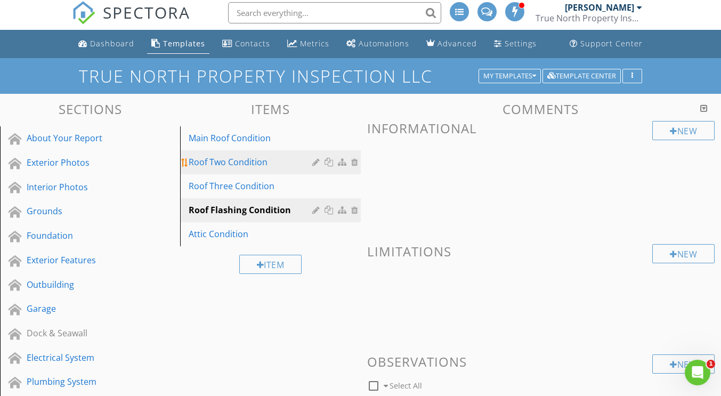
click at [242, 169] on link "Roof Two Condition" at bounding box center [271, 161] width 177 height 23
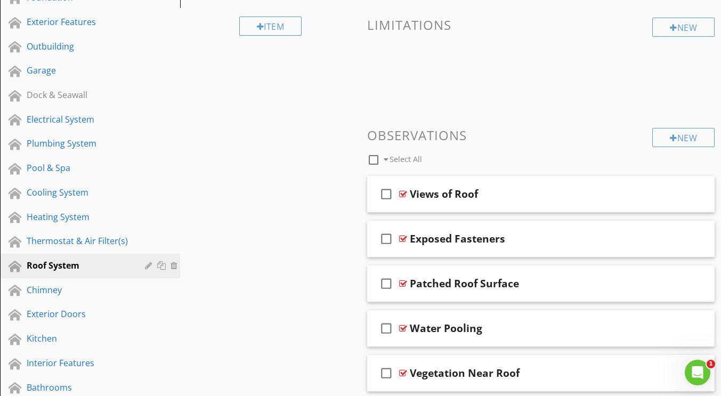
scroll to position [243, 0]
click at [694, 193] on div at bounding box center [692, 193] width 9 height 11
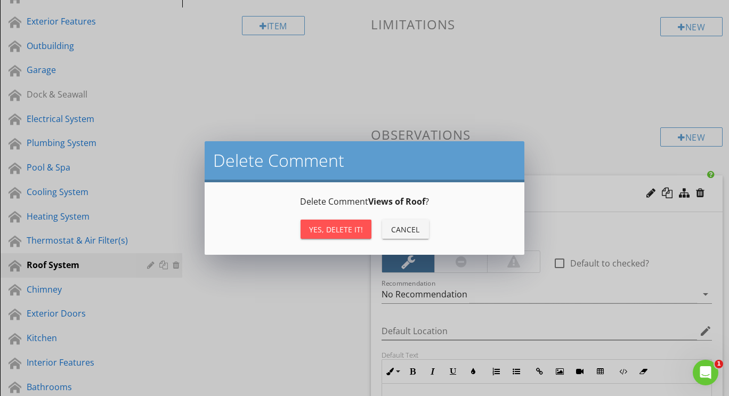
click at [356, 229] on div "Yes, Delete it!" at bounding box center [336, 229] width 54 height 11
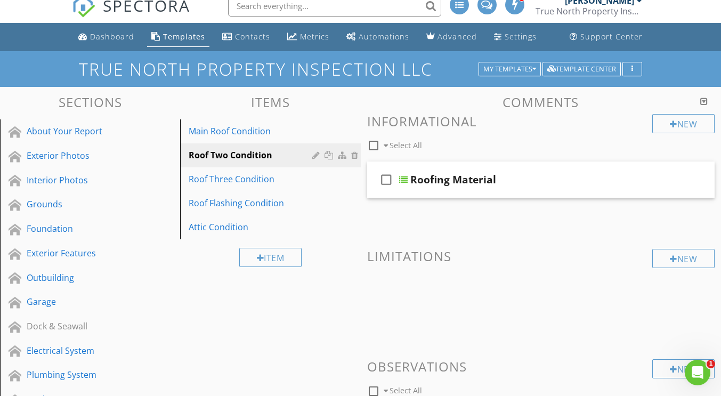
scroll to position [0, 0]
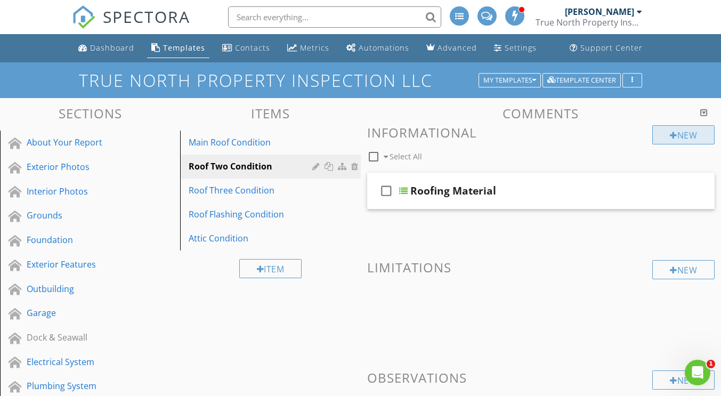
click at [684, 143] on div "New" at bounding box center [683, 134] width 62 height 19
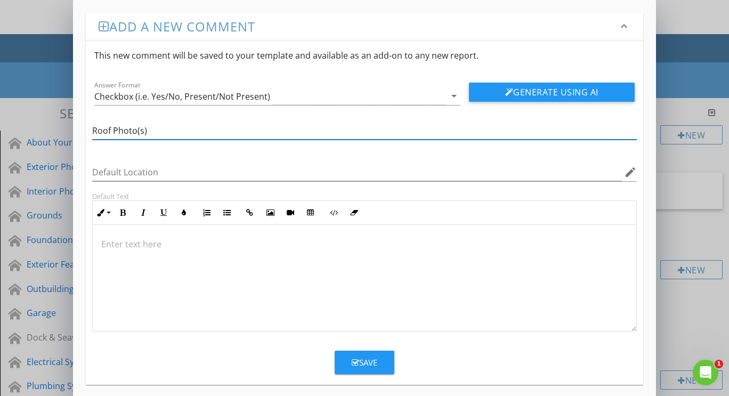
type input "Roof Photo(s)"
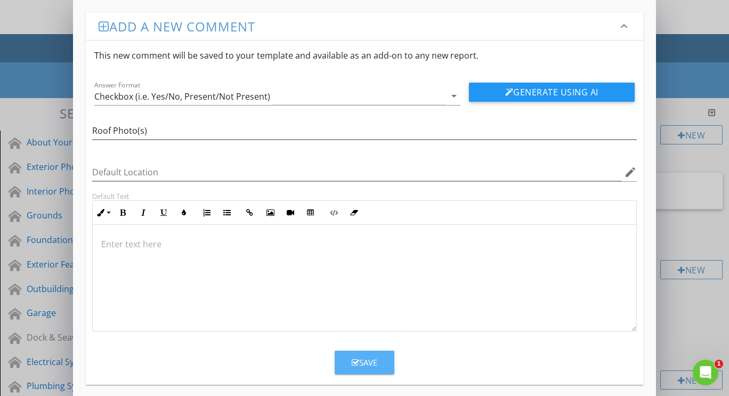
click at [365, 358] on div "Save" at bounding box center [365, 362] width 26 height 12
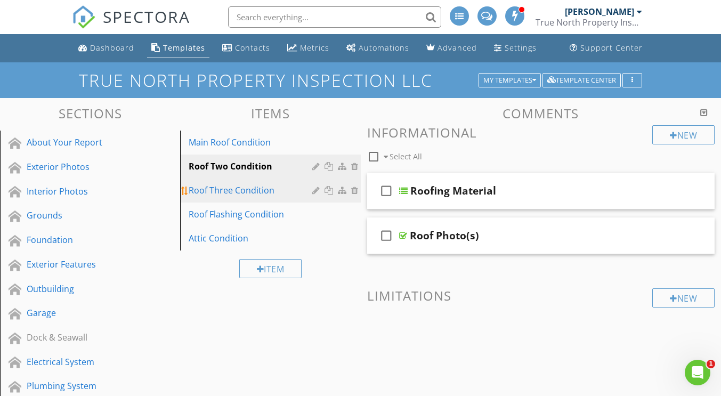
click at [243, 179] on link "Roof Three Condition" at bounding box center [271, 189] width 177 height 23
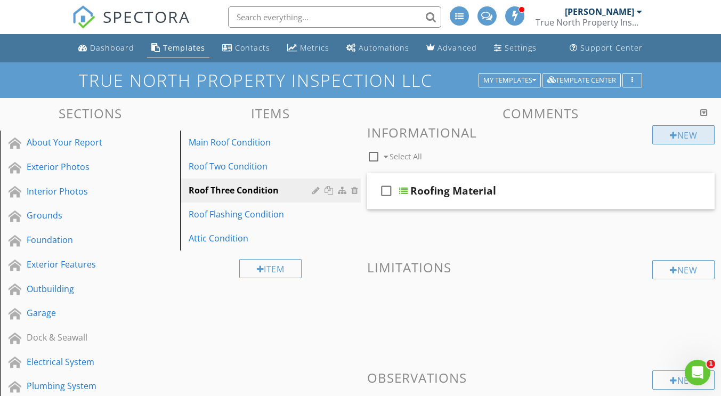
click at [676, 136] on div "New" at bounding box center [683, 134] width 62 height 19
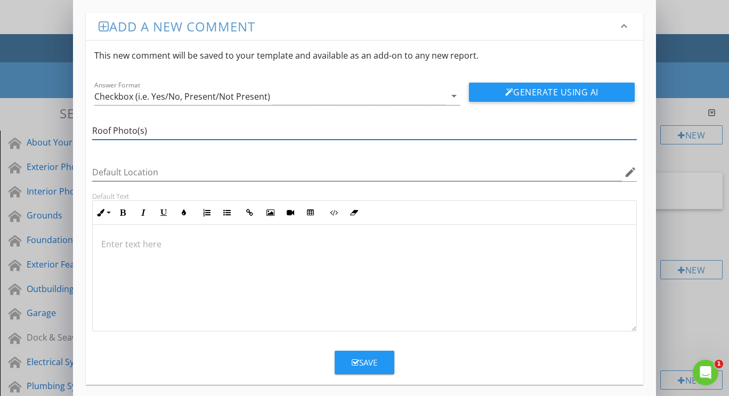
type input "Roof Photo(s)"
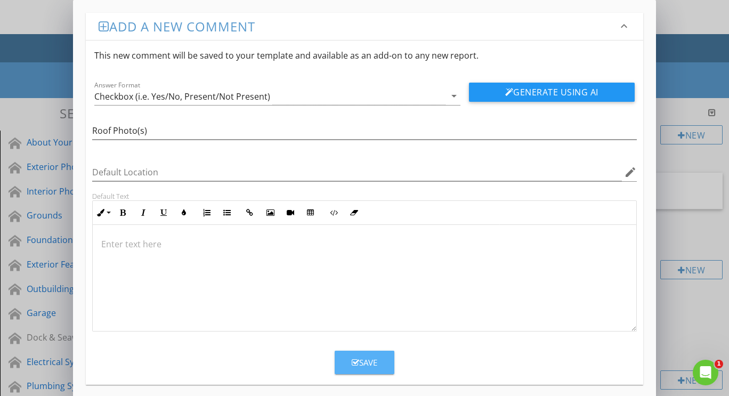
click at [350, 360] on button "Save" at bounding box center [365, 362] width 60 height 23
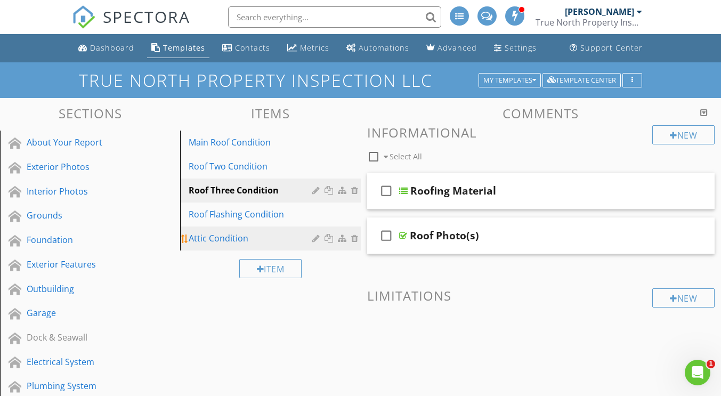
click at [226, 240] on div "Attic Condition" at bounding box center [252, 238] width 126 height 13
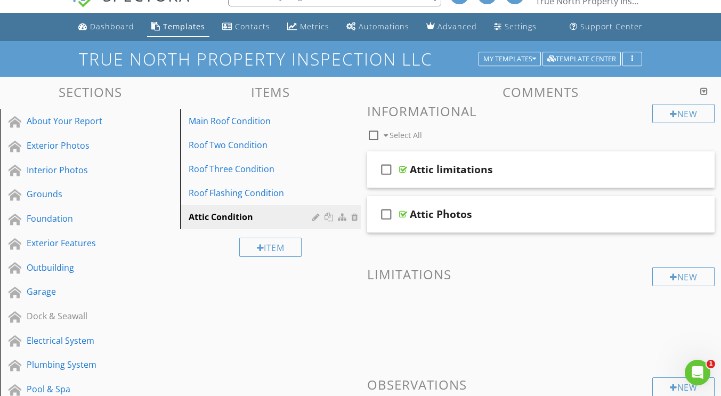
scroll to position [18, 0]
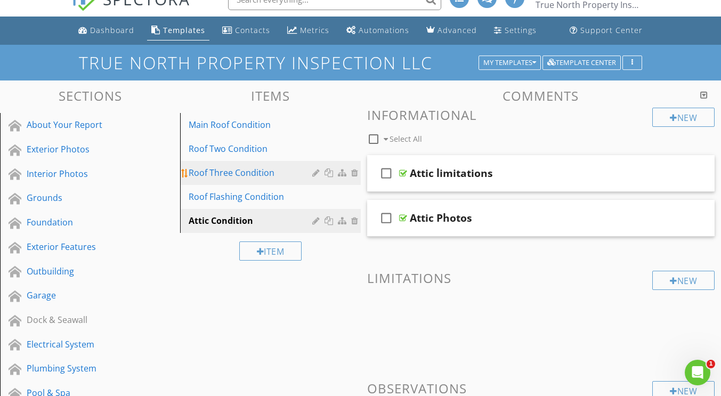
click at [224, 167] on div "Roof Three Condition" at bounding box center [252, 172] width 126 height 13
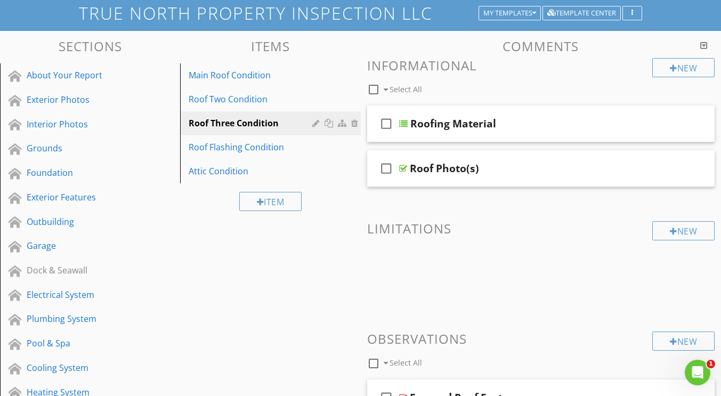
scroll to position [65, 0]
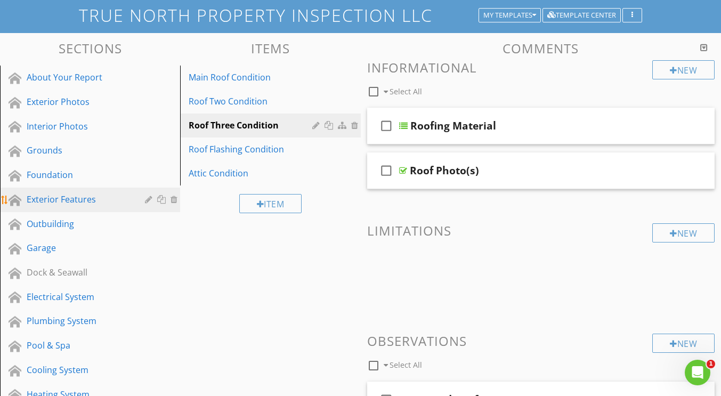
click at [48, 206] on div "Exterior Features" at bounding box center [98, 200] width 143 height 14
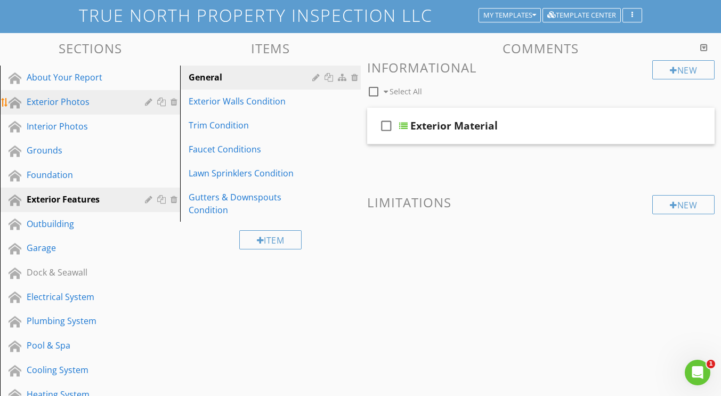
click at [46, 98] on div "Exterior Photos" at bounding box center [78, 101] width 103 height 13
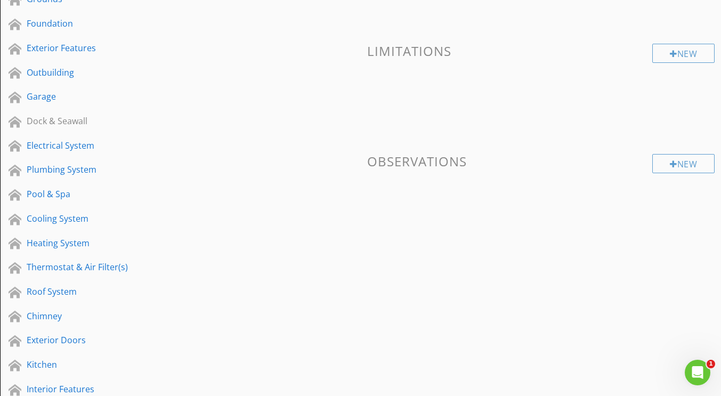
scroll to position [0, 0]
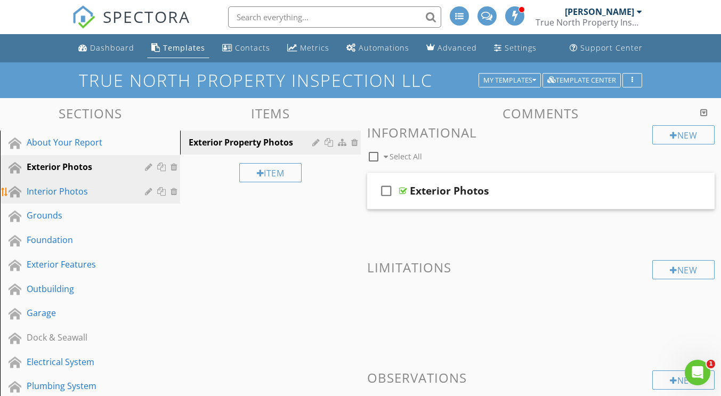
click at [44, 201] on link "Interior Photos" at bounding box center [91, 192] width 177 height 25
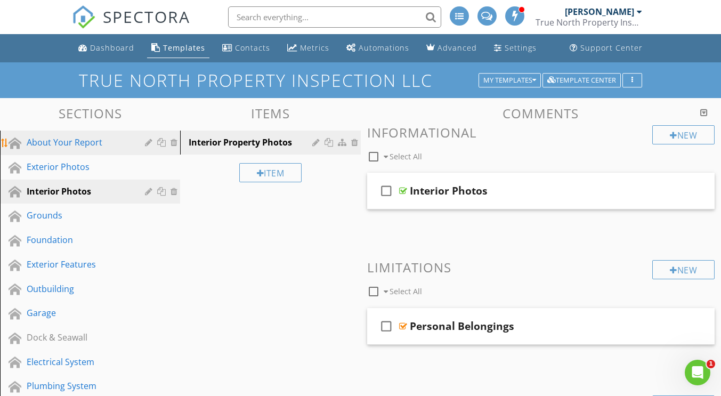
click at [90, 152] on link "About Your Report" at bounding box center [91, 143] width 177 height 25
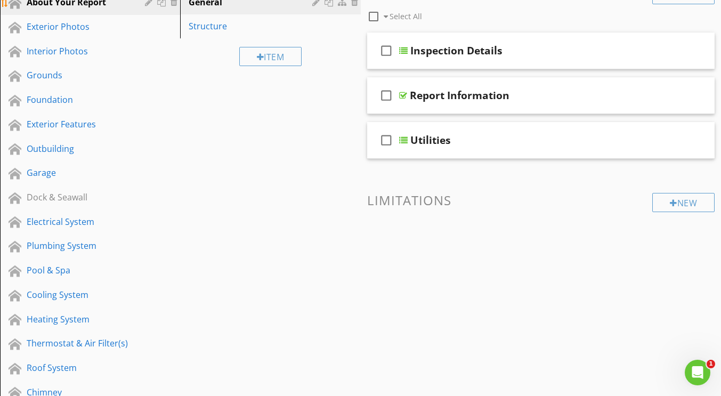
scroll to position [141, 0]
click at [210, 22] on div "Structure" at bounding box center [252, 25] width 126 height 13
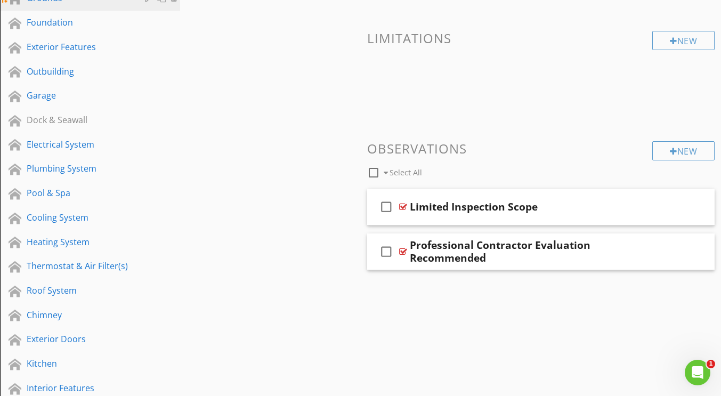
scroll to position [218, 0]
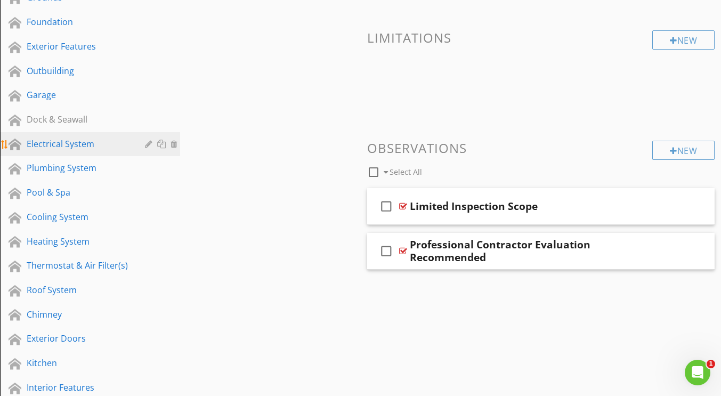
click at [53, 137] on div "Electrical System" at bounding box center [78, 143] width 103 height 13
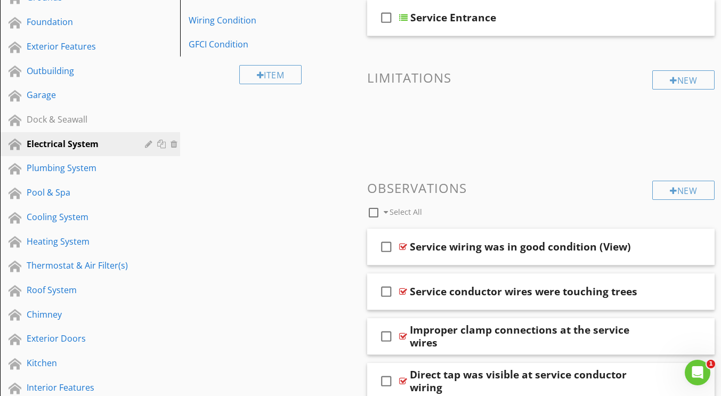
scroll to position [112, 0]
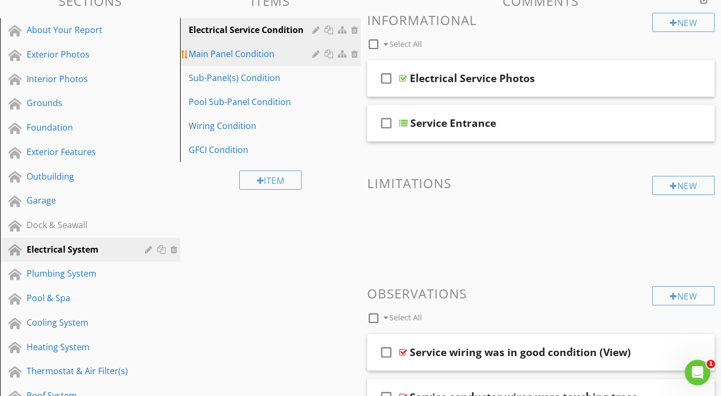
click at [241, 55] on div "Main Panel Condition" at bounding box center [252, 53] width 126 height 13
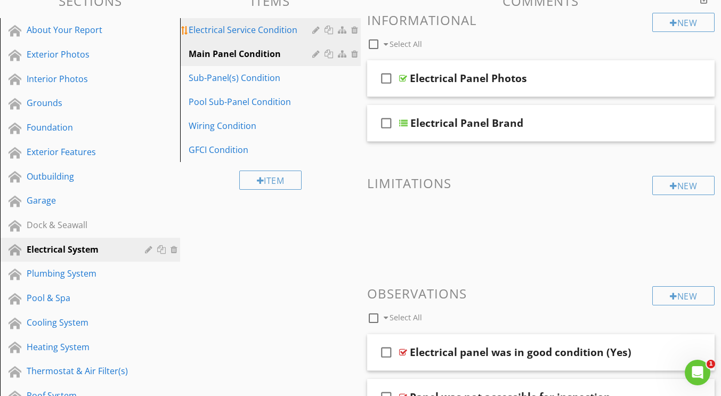
click at [218, 37] on link "Electrical Service Condition" at bounding box center [271, 29] width 177 height 23
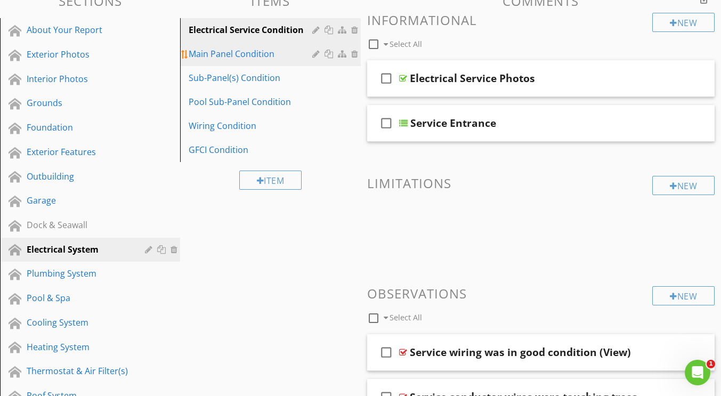
click at [219, 48] on div "Main Panel Condition" at bounding box center [252, 53] width 126 height 13
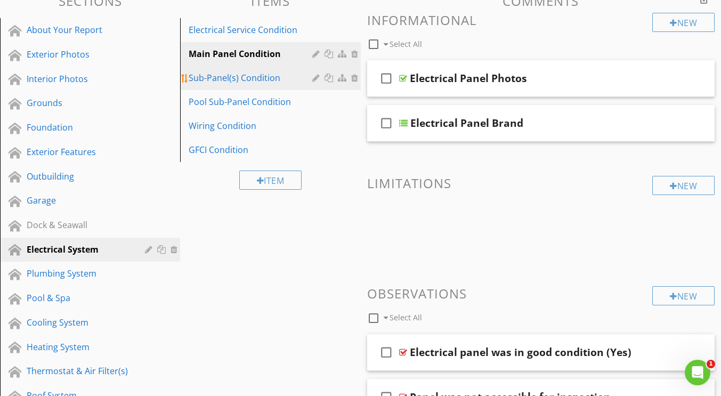
click at [224, 76] on div "Sub-Panel(s) Condition" at bounding box center [252, 77] width 126 height 13
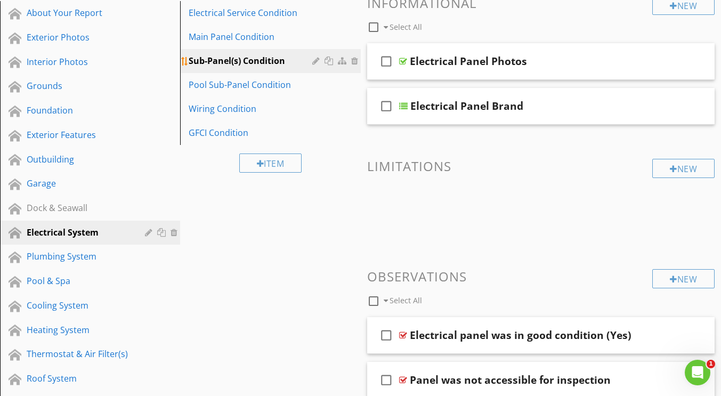
scroll to position [123, 0]
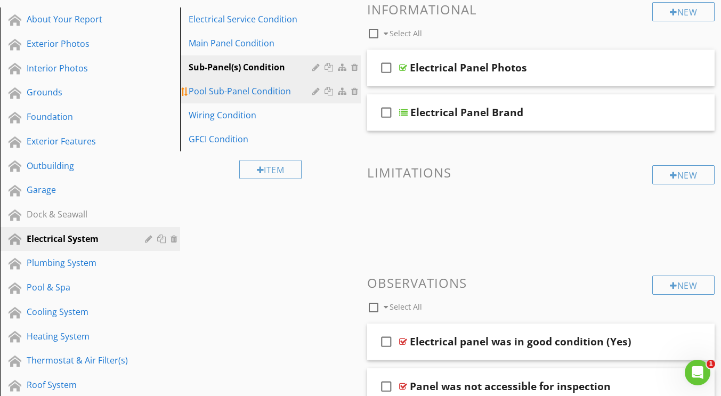
click at [226, 97] on link "Pool Sub-Panel Condition" at bounding box center [271, 90] width 177 height 23
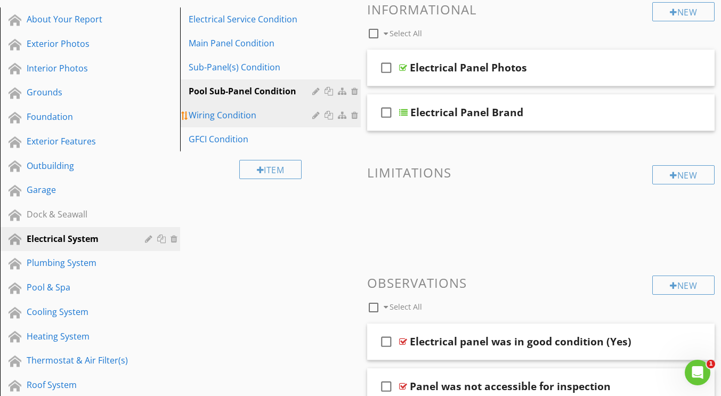
click at [224, 114] on div "Wiring Condition" at bounding box center [252, 115] width 126 height 13
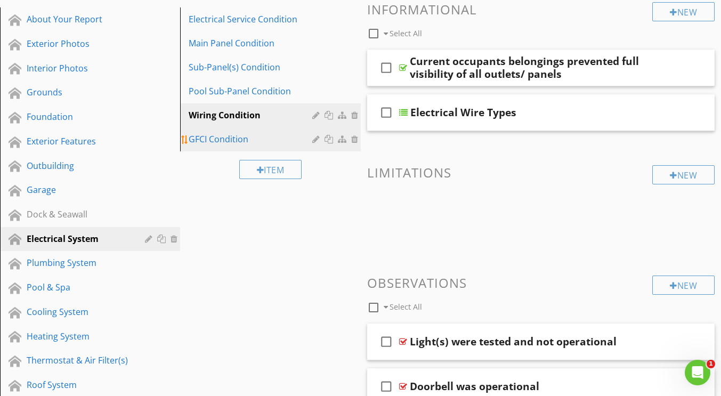
click at [221, 139] on div "GFCI Condition" at bounding box center [252, 139] width 126 height 13
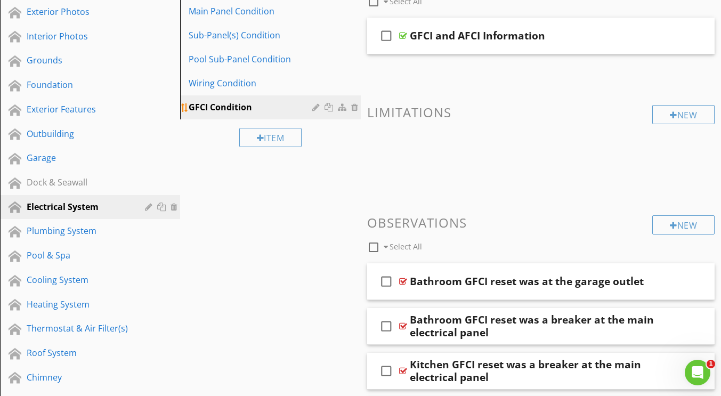
scroll to position [165, 0]
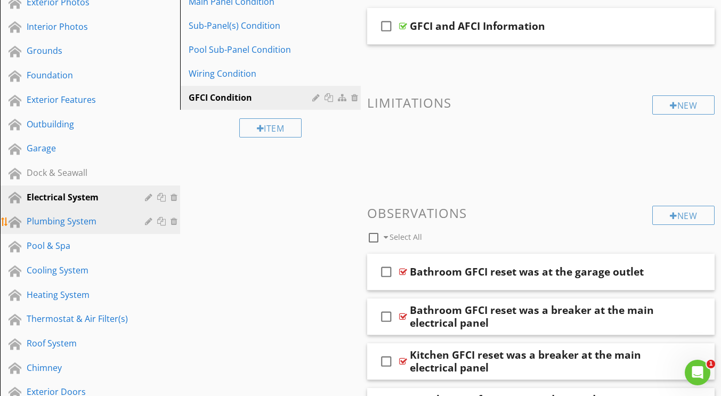
click at [49, 227] on div "Plumbing System" at bounding box center [78, 221] width 103 height 13
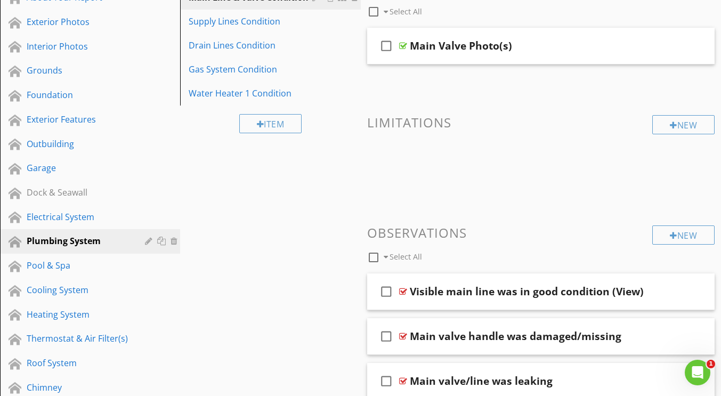
scroll to position [182, 0]
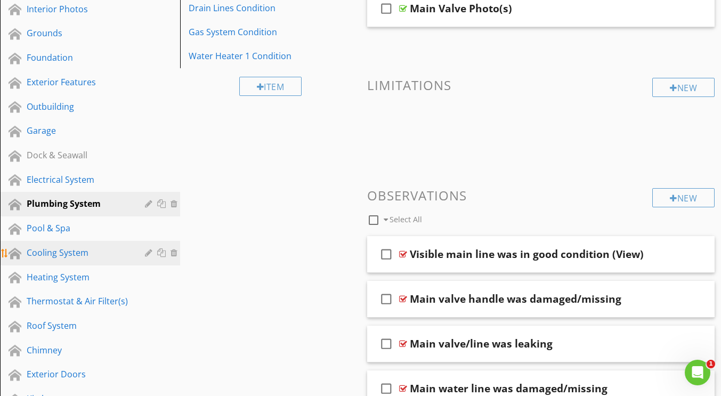
click at [54, 255] on div "Cooling System" at bounding box center [78, 252] width 103 height 13
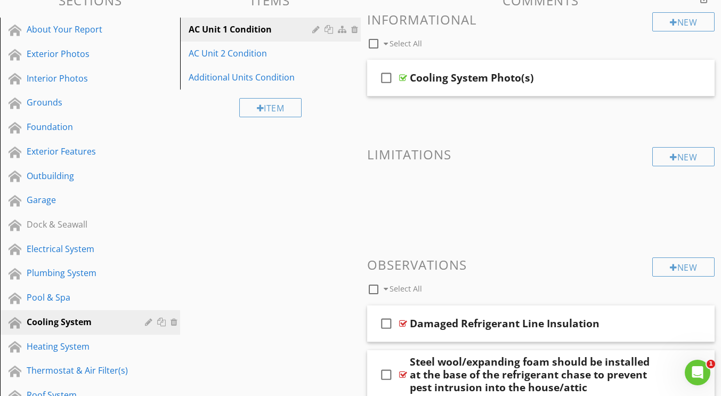
scroll to position [188, 0]
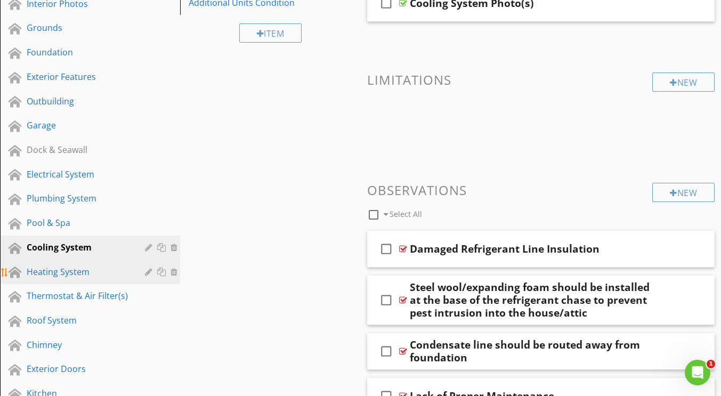
click at [53, 274] on div "Heating System" at bounding box center [78, 271] width 103 height 13
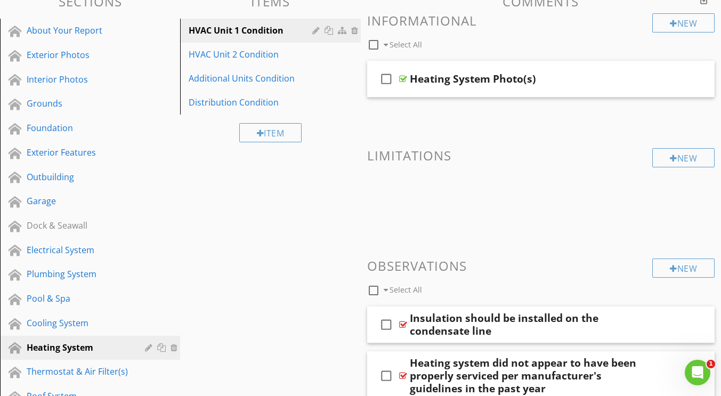
scroll to position [111, 0]
click at [223, 51] on div "HVAC Unit 2 Condition" at bounding box center [252, 54] width 126 height 13
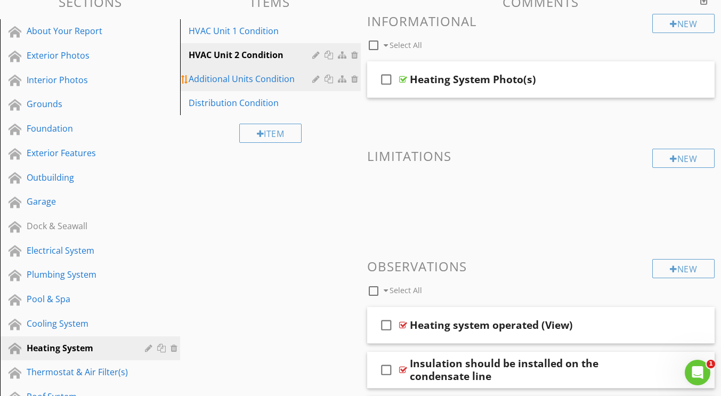
click at [226, 80] on div "Additional Units Condition" at bounding box center [252, 78] width 126 height 13
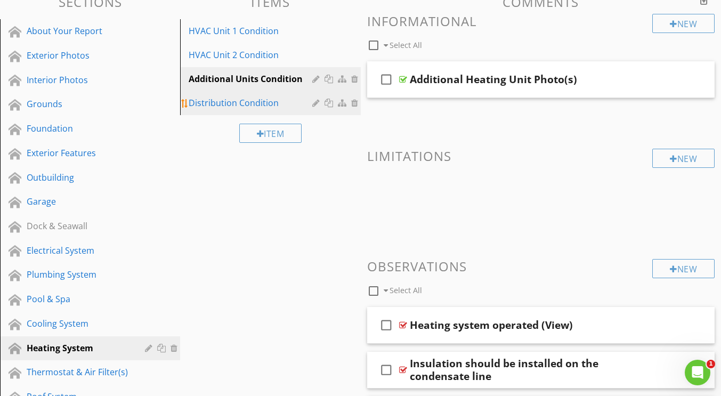
click at [230, 107] on div "Distribution Condition" at bounding box center [252, 102] width 126 height 13
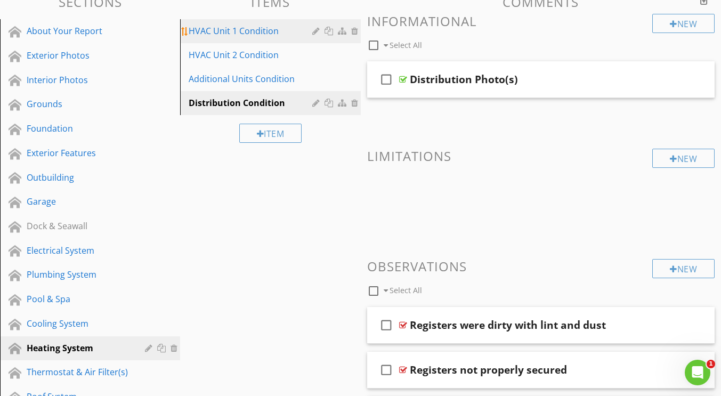
click at [229, 31] on div "HVAC Unit 1 Condition" at bounding box center [252, 31] width 126 height 13
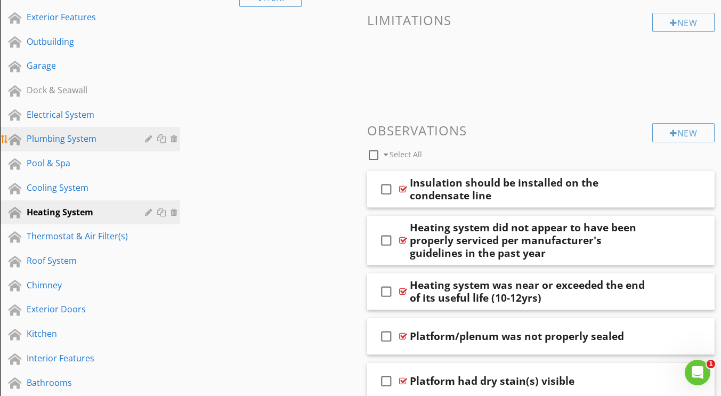
scroll to position [282, 0]
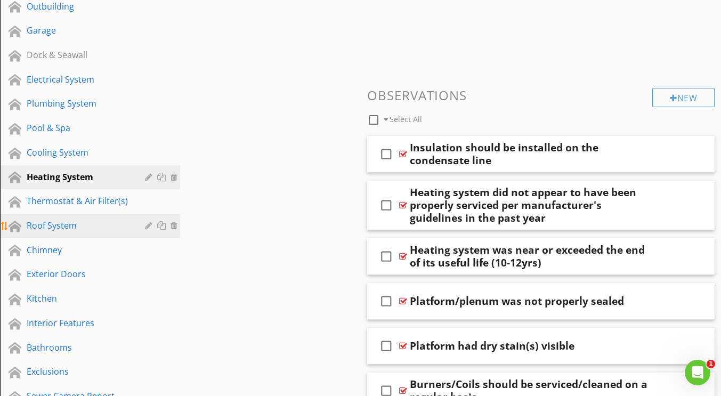
click at [49, 224] on div "Roof System" at bounding box center [78, 225] width 103 height 13
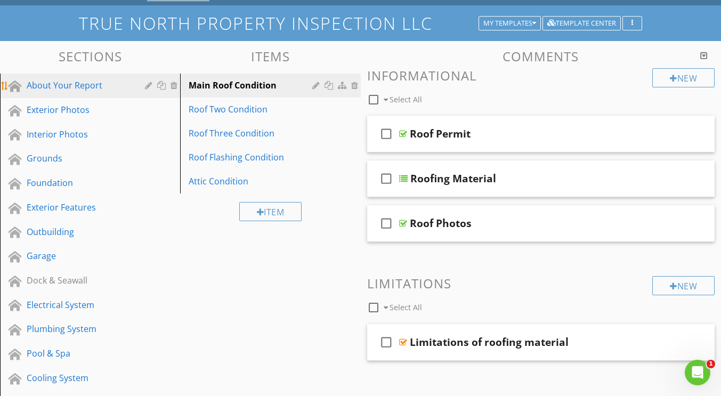
scroll to position [0, 0]
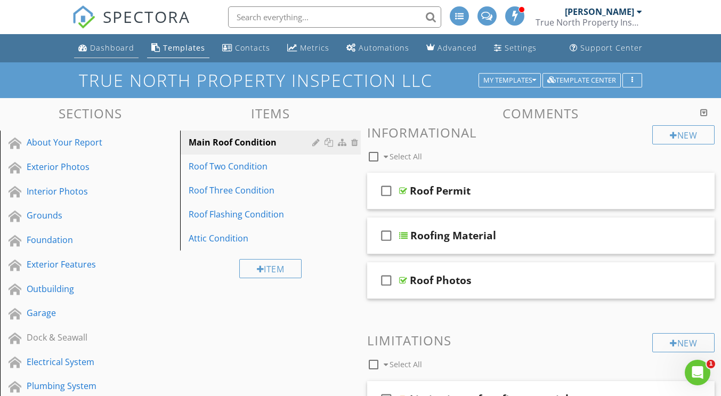
click at [107, 50] on div "Dashboard" at bounding box center [112, 48] width 44 height 10
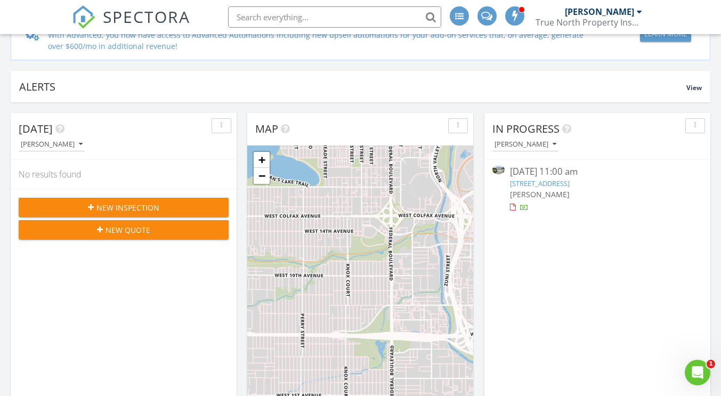
scroll to position [113, 0]
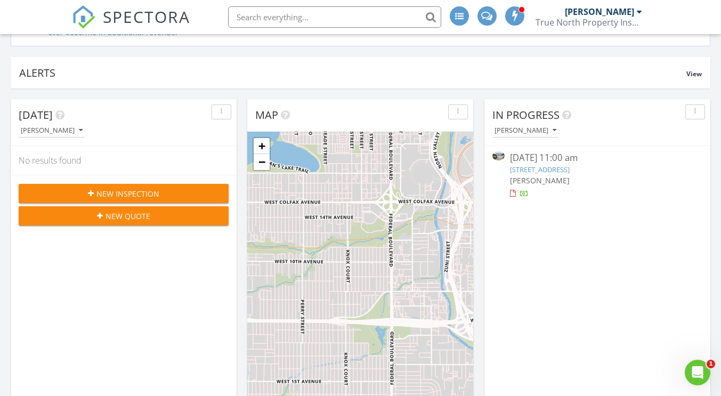
click at [569, 170] on link "310 Shore Crab Wy, Apollo Beach, FL 33572" at bounding box center [540, 170] width 60 height 10
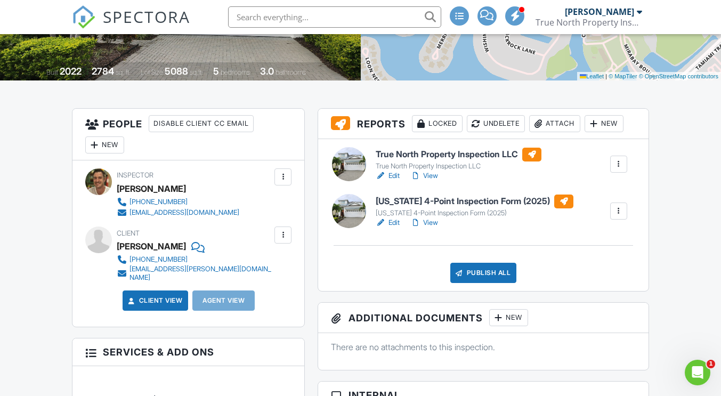
click at [620, 162] on div at bounding box center [618, 164] width 11 height 11
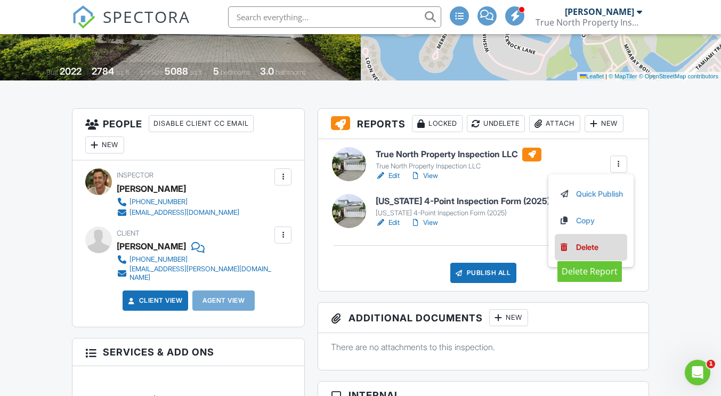
click at [581, 249] on div "Delete" at bounding box center [587, 247] width 22 height 12
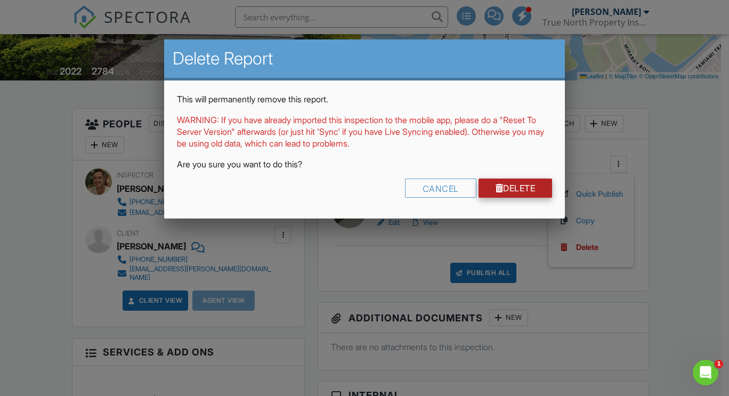
click at [507, 184] on link "Delete" at bounding box center [515, 187] width 74 height 19
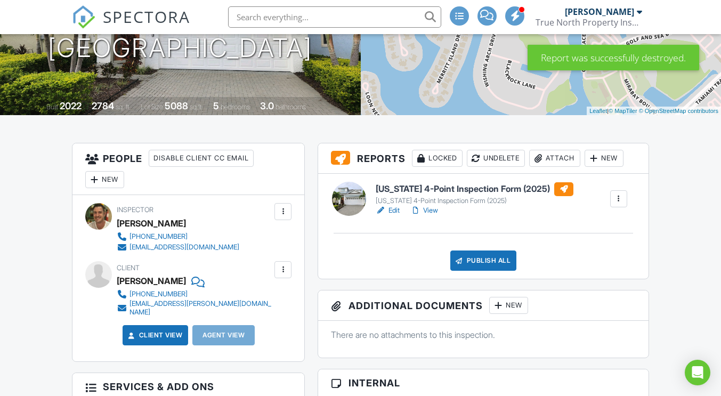
click at [606, 160] on div "New" at bounding box center [603, 158] width 39 height 17
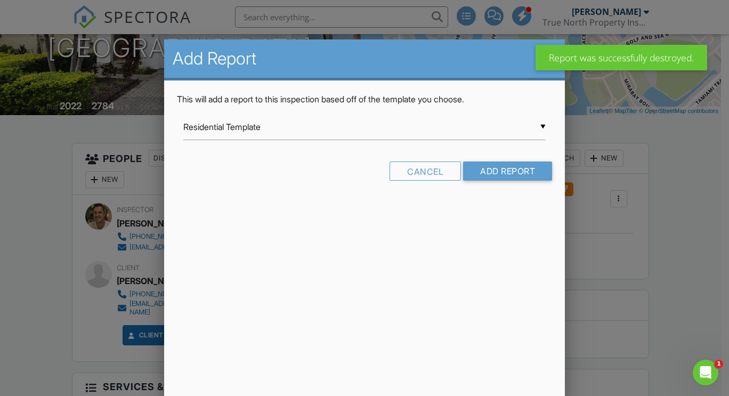
click at [540, 126] on div "▼ Residential Template Residential Template Room-by-Room Residential Template F…" at bounding box center [364, 127] width 362 height 26
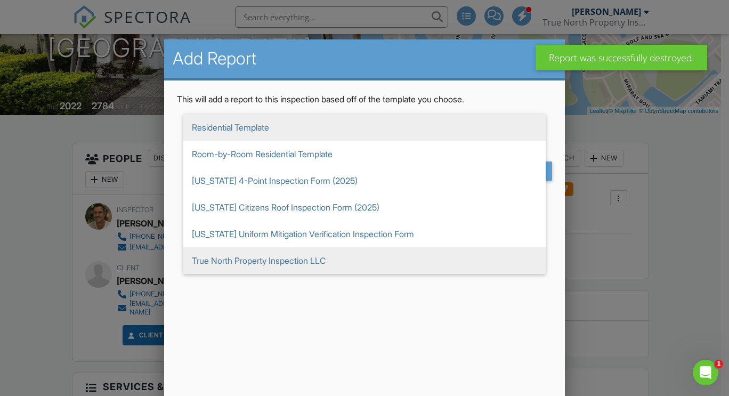
click at [261, 262] on span "True North Property Inspection LLC" at bounding box center [364, 260] width 362 height 27
type input "True North Property Inspection LLC"
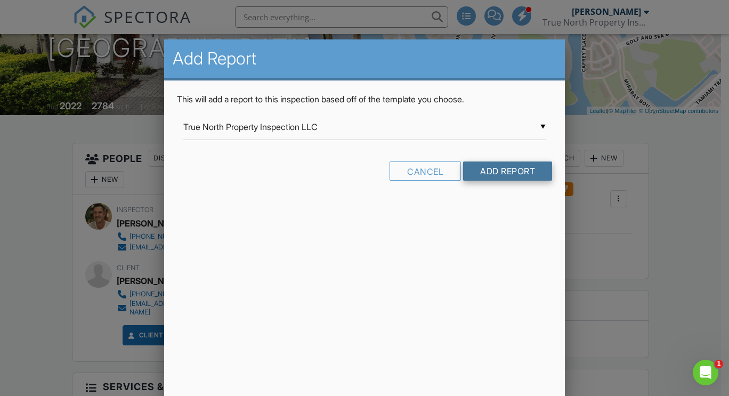
click at [497, 172] on input "Add Report" at bounding box center [507, 170] width 89 height 19
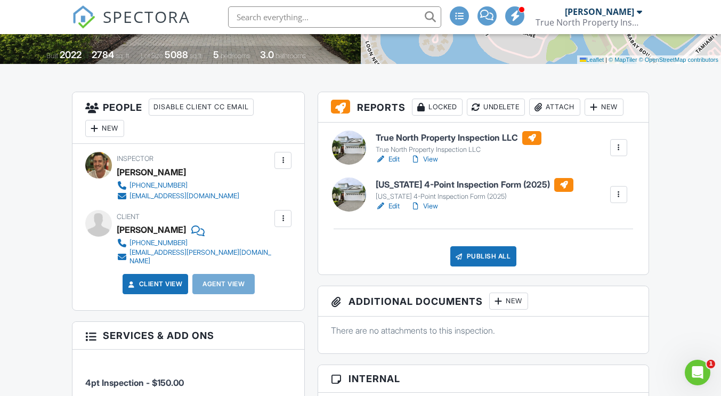
click at [439, 144] on h6 "True North Property Inspection LLC" at bounding box center [459, 138] width 166 height 14
